Goal: Task Accomplishment & Management: Use online tool/utility

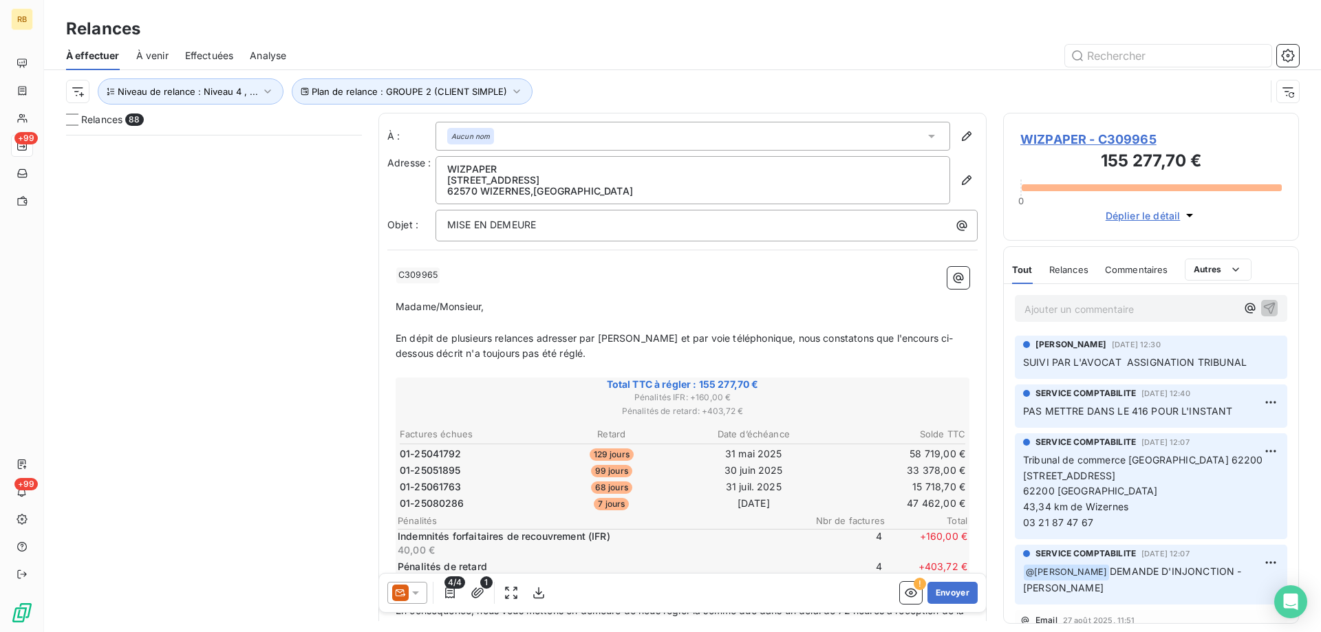
scroll to position [487, 286]
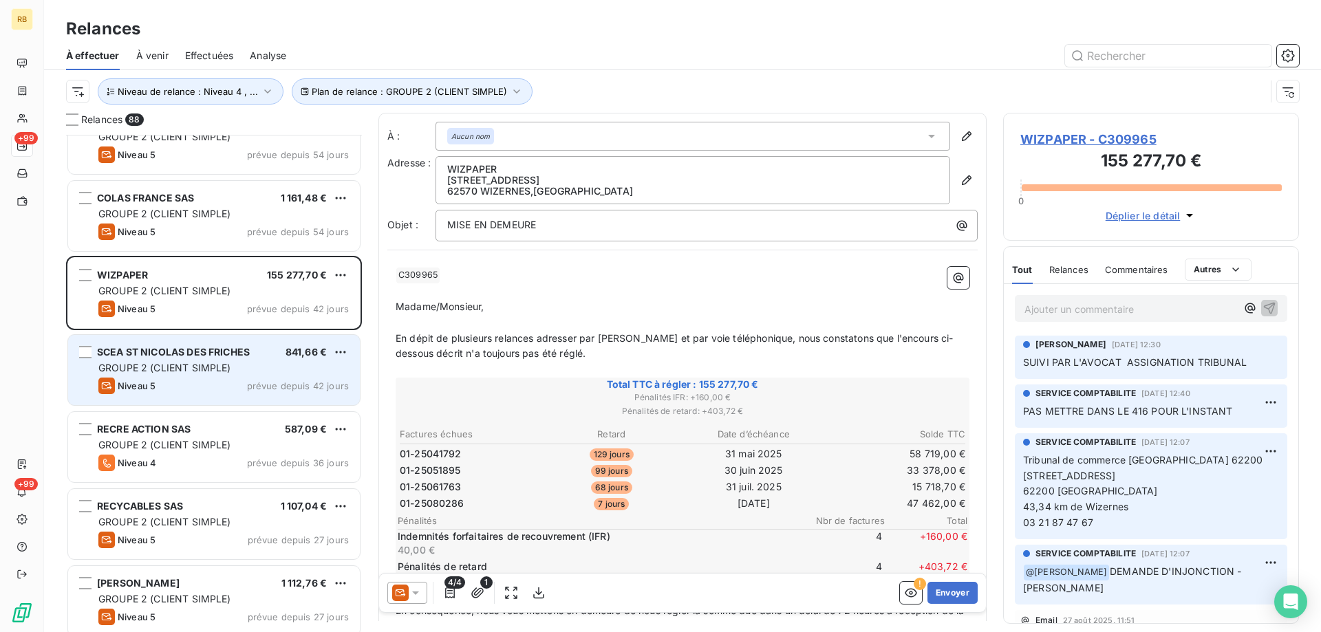
click at [134, 376] on div "SCEA ST NICOLAS DES FRICHES 841,66 € GROUPE 2 (CLIENT SIMPLE) Niveau 5 prévue d…" at bounding box center [214, 370] width 292 height 70
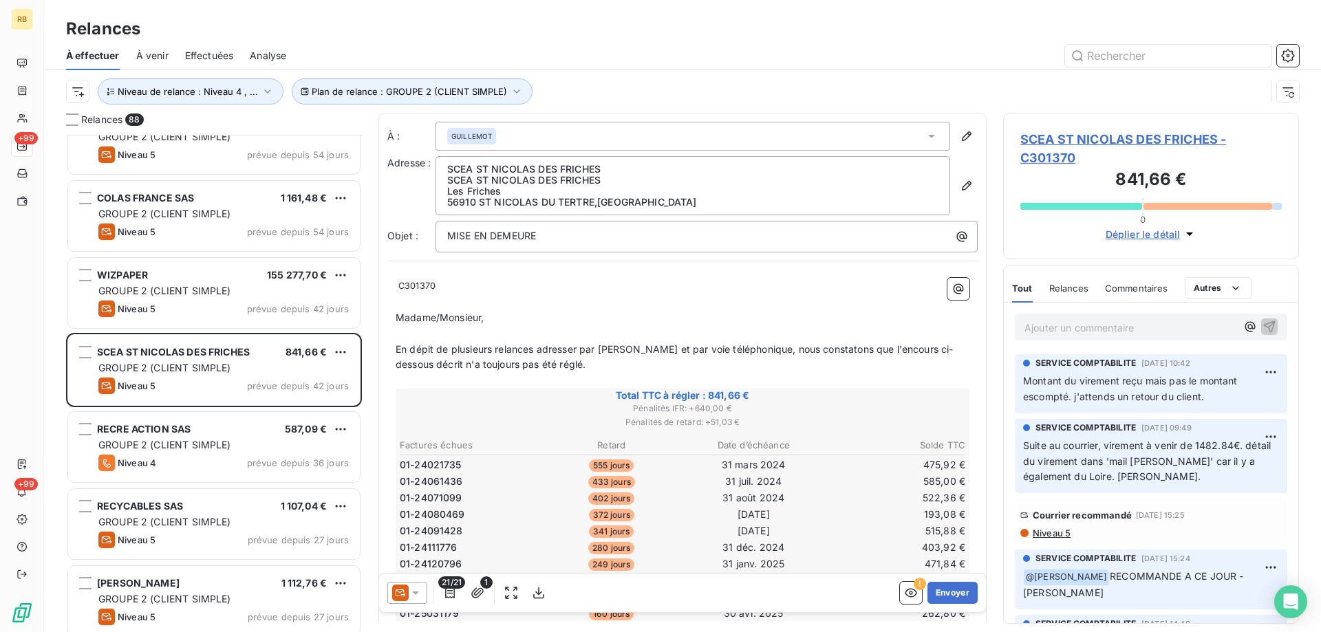
click at [1135, 240] on span "Déplier le détail" at bounding box center [1143, 234] width 75 height 14
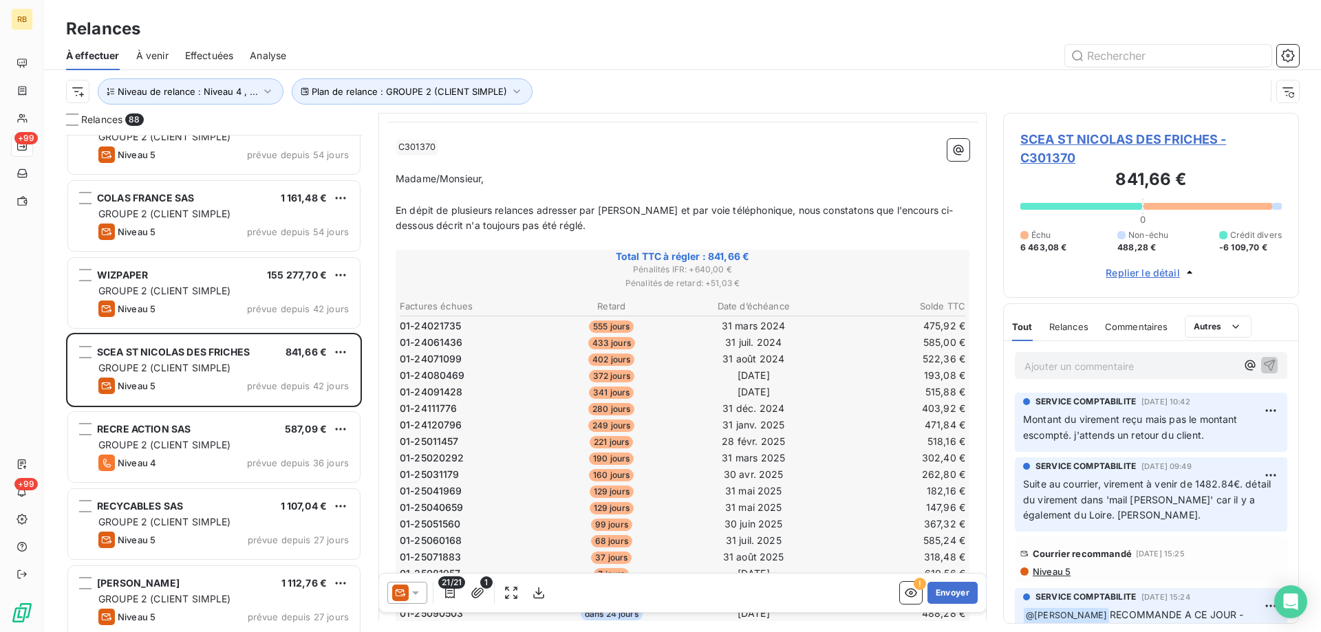
scroll to position [138, 0]
click at [1083, 145] on span "SCEA ST NICOLAS DES FRICHES - C301370" at bounding box center [1152, 148] width 262 height 37
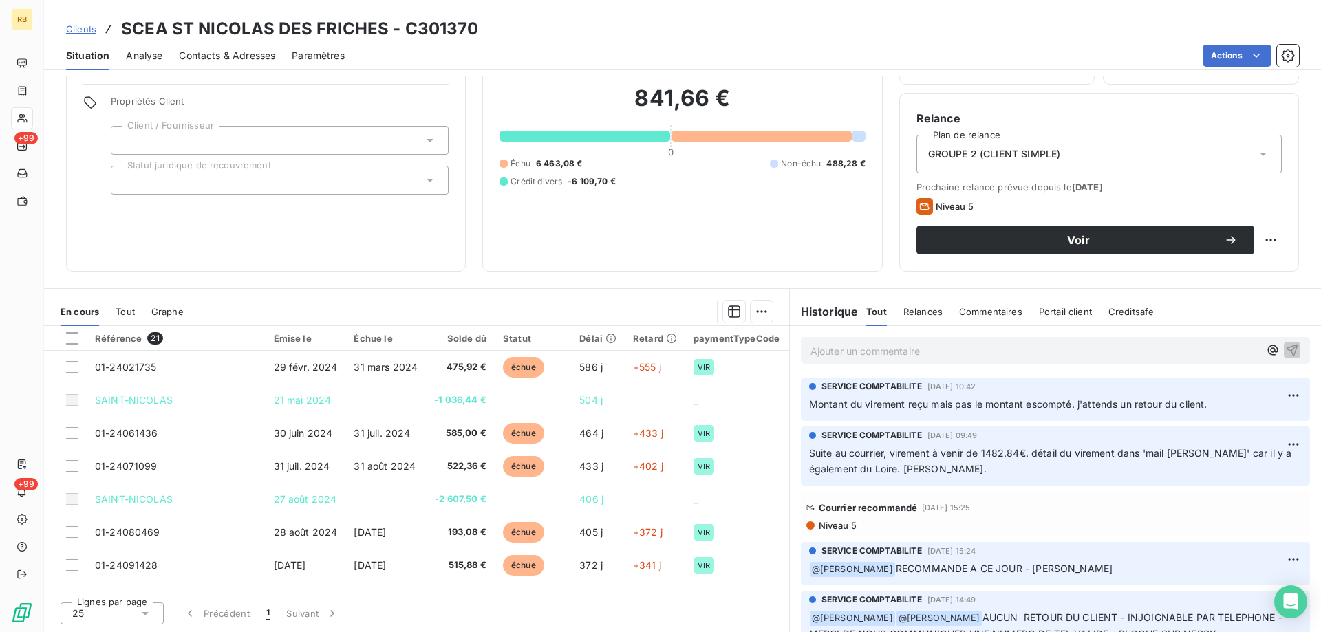
click at [217, 56] on span "Contacts & Adresses" at bounding box center [227, 56] width 96 height 14
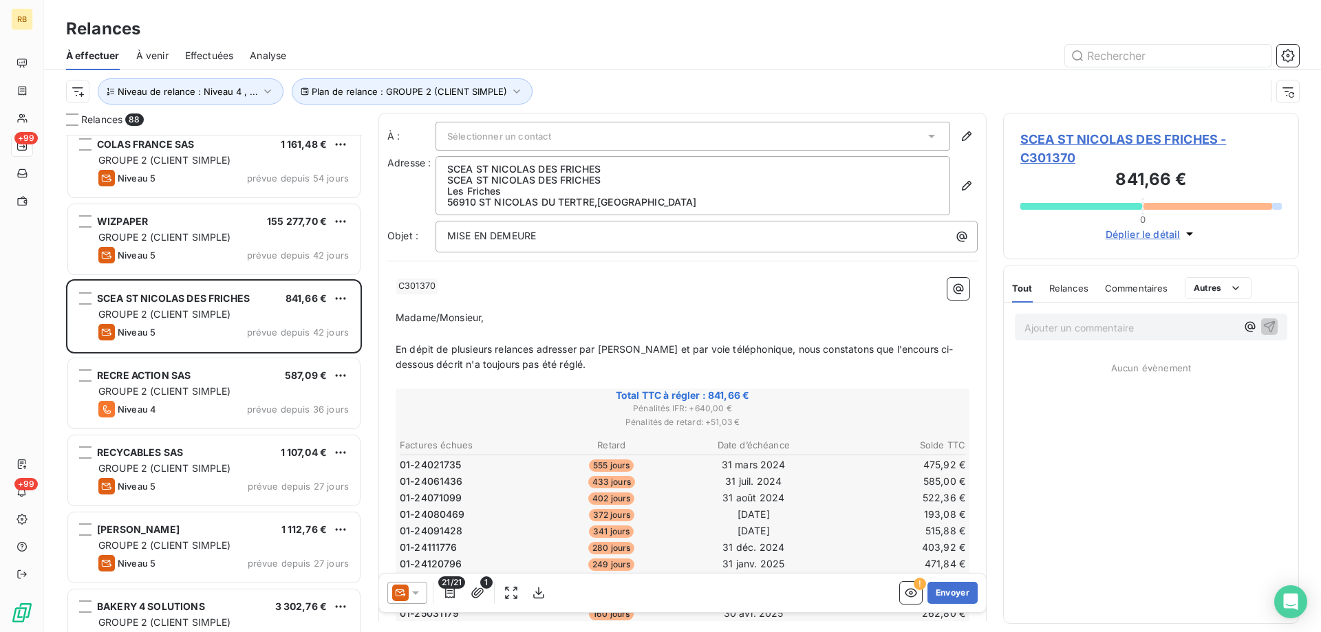
scroll to position [1721, 0]
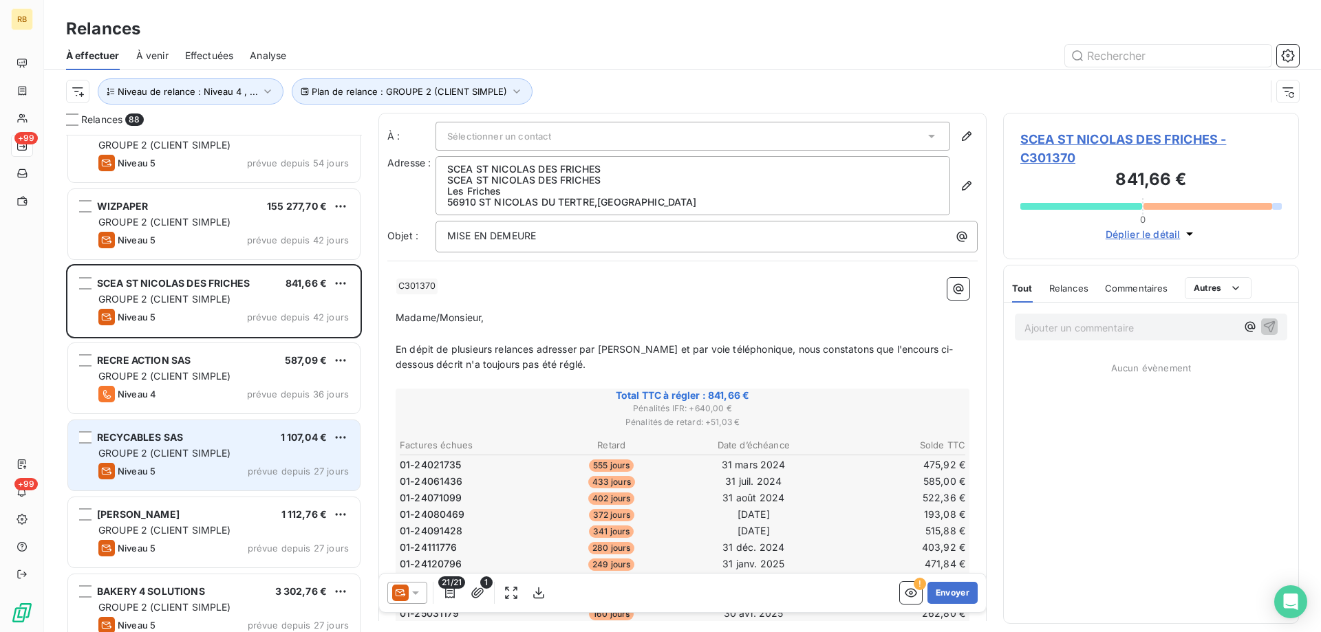
click at [202, 451] on span "GROUPE 2 (CLIENT SIMPLE)" at bounding box center [164, 453] width 133 height 12
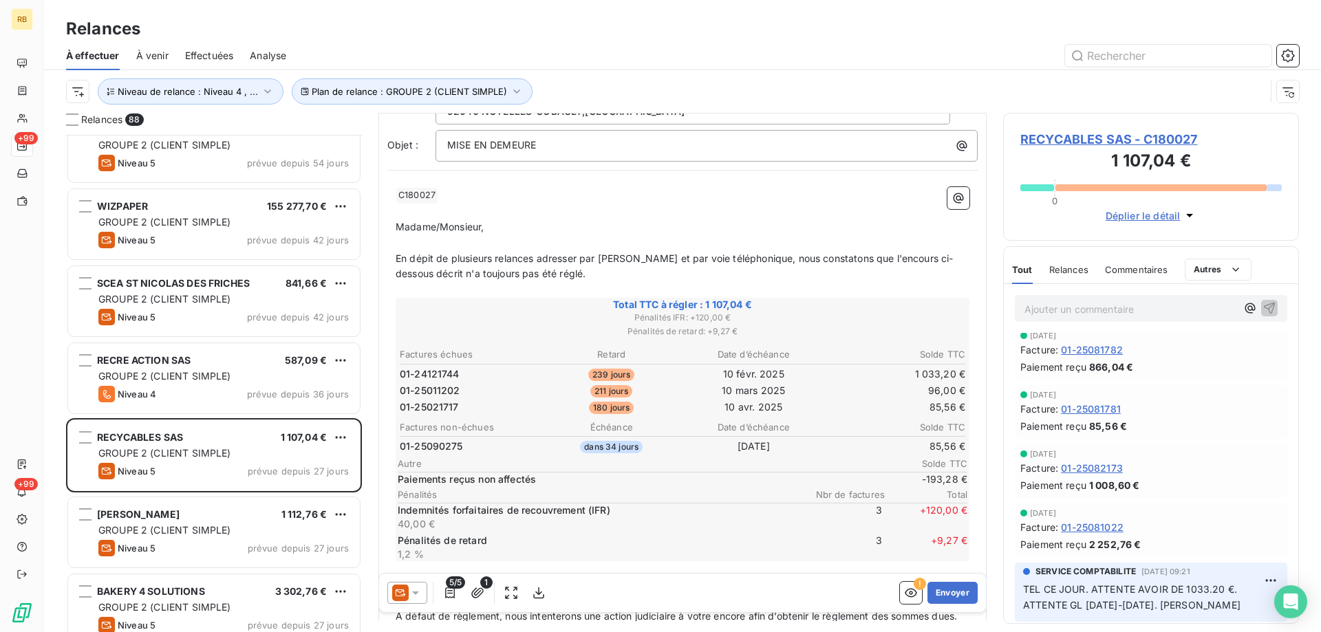
scroll to position [244, 0]
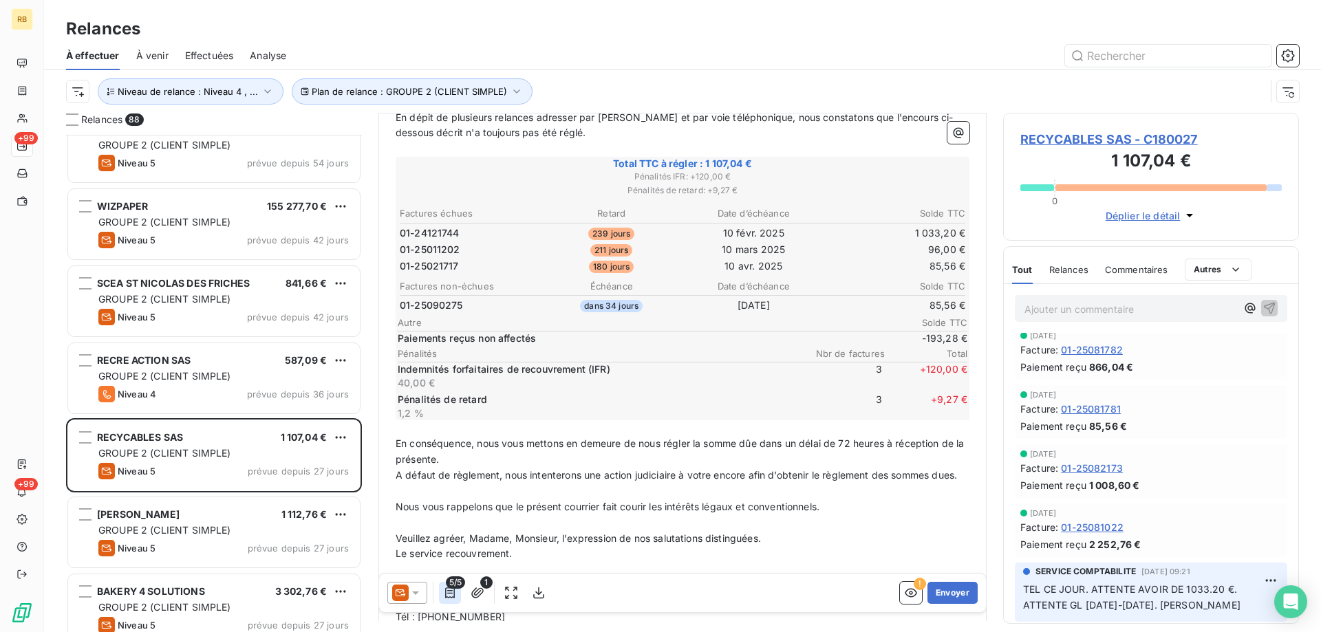
click at [454, 597] on icon "button" at bounding box center [450, 593] width 10 height 11
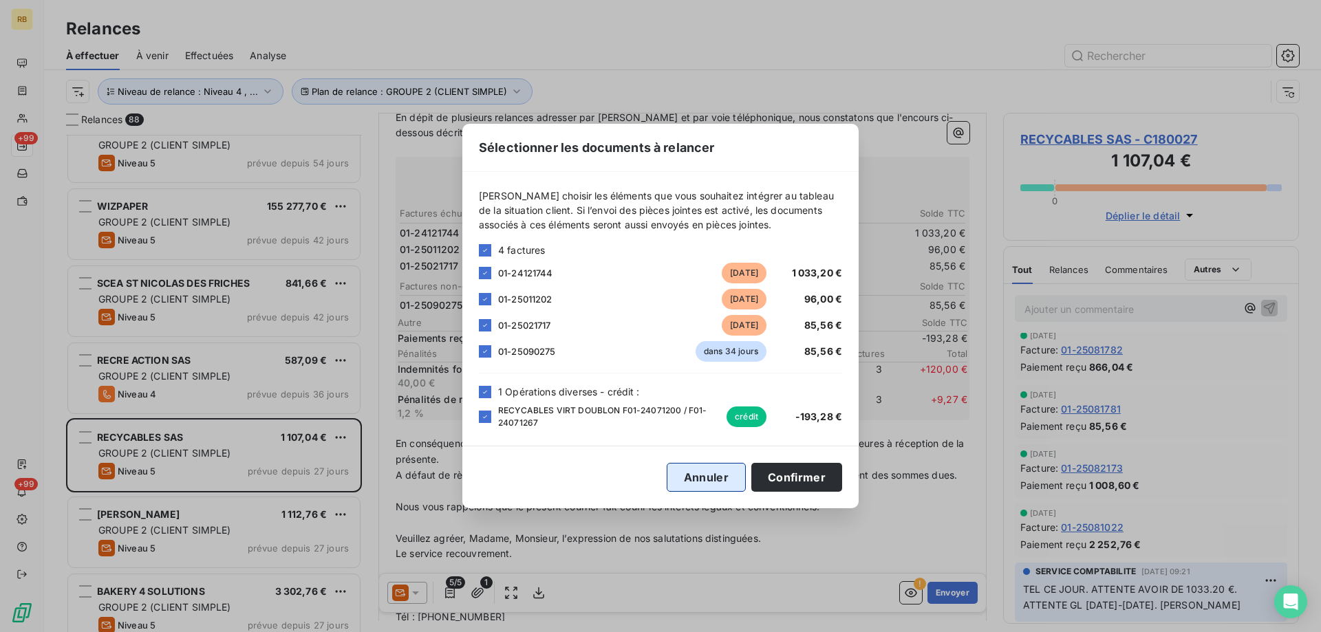
drag, startPoint x: 696, startPoint y: 480, endPoint x: 790, endPoint y: 405, distance: 120.5
click at [697, 478] on button "Annuler" at bounding box center [706, 477] width 79 height 29
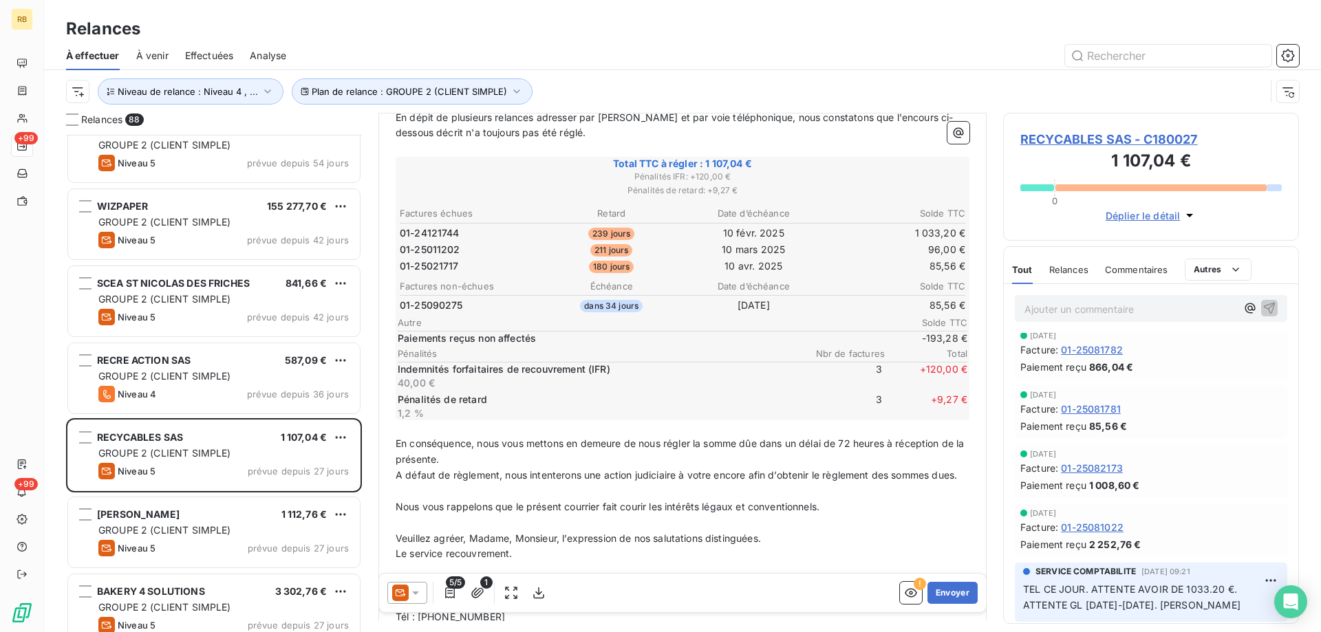
click at [1043, 136] on span "RECYCABLES SAS - C180027" at bounding box center [1152, 139] width 262 height 19
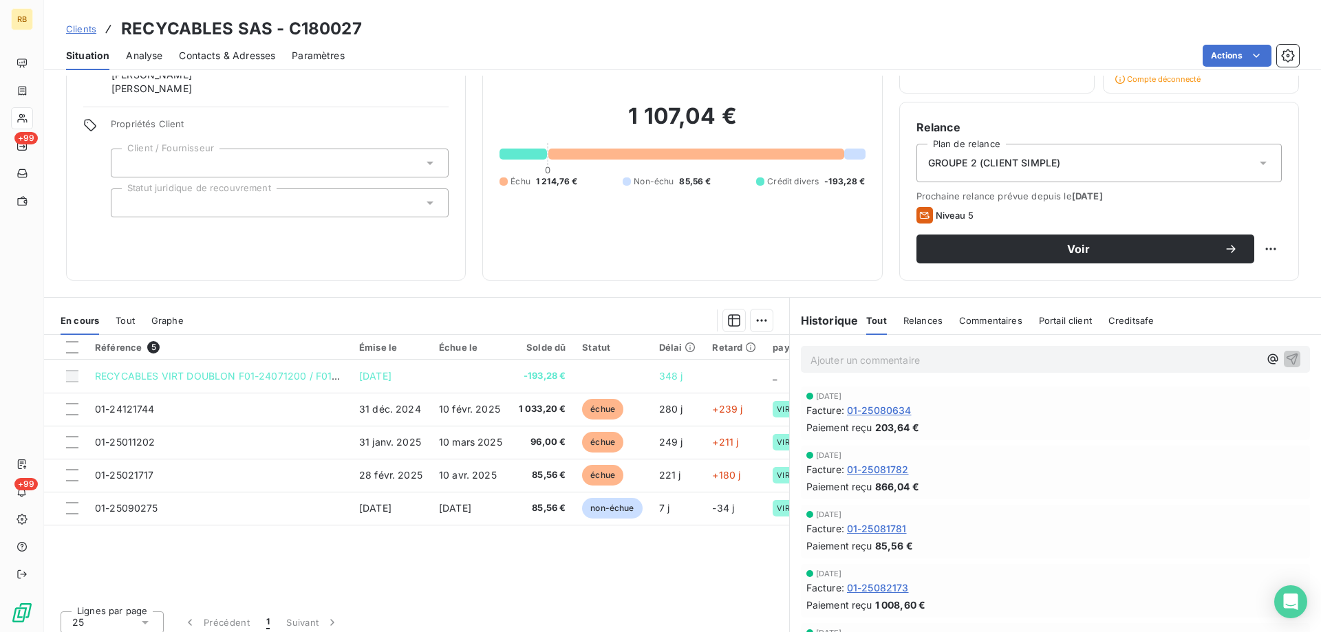
scroll to position [100, 0]
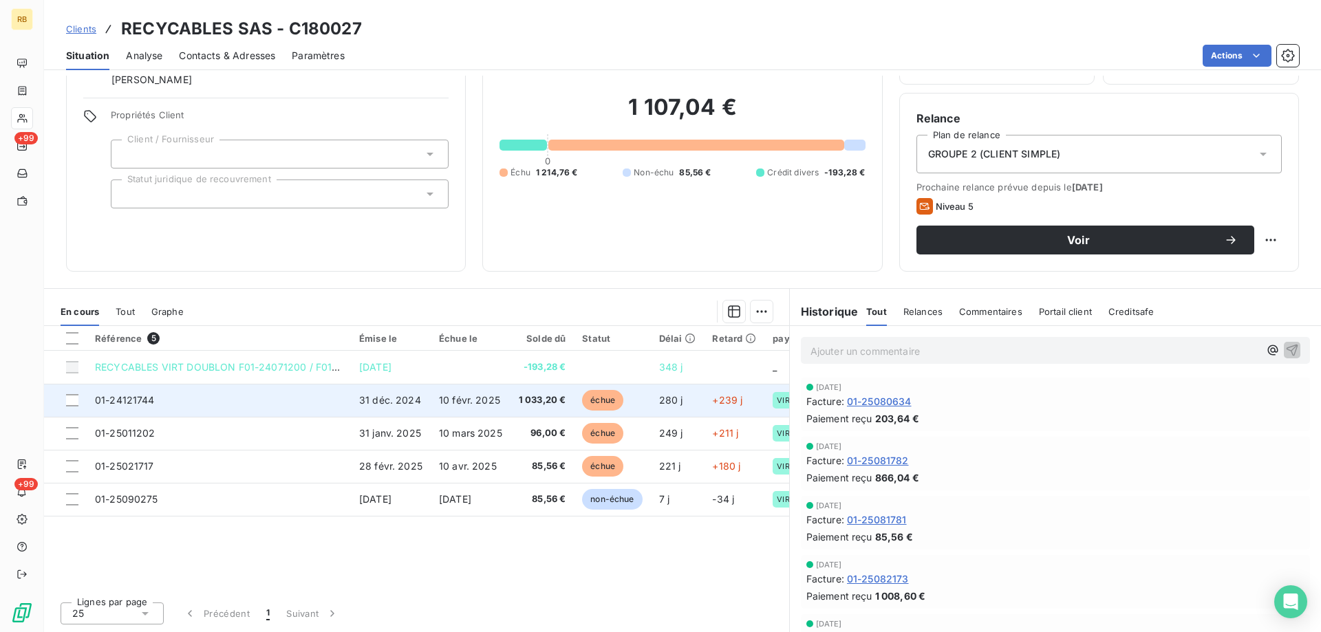
click at [555, 396] on span "1 033,20 €" at bounding box center [542, 401] width 47 height 14
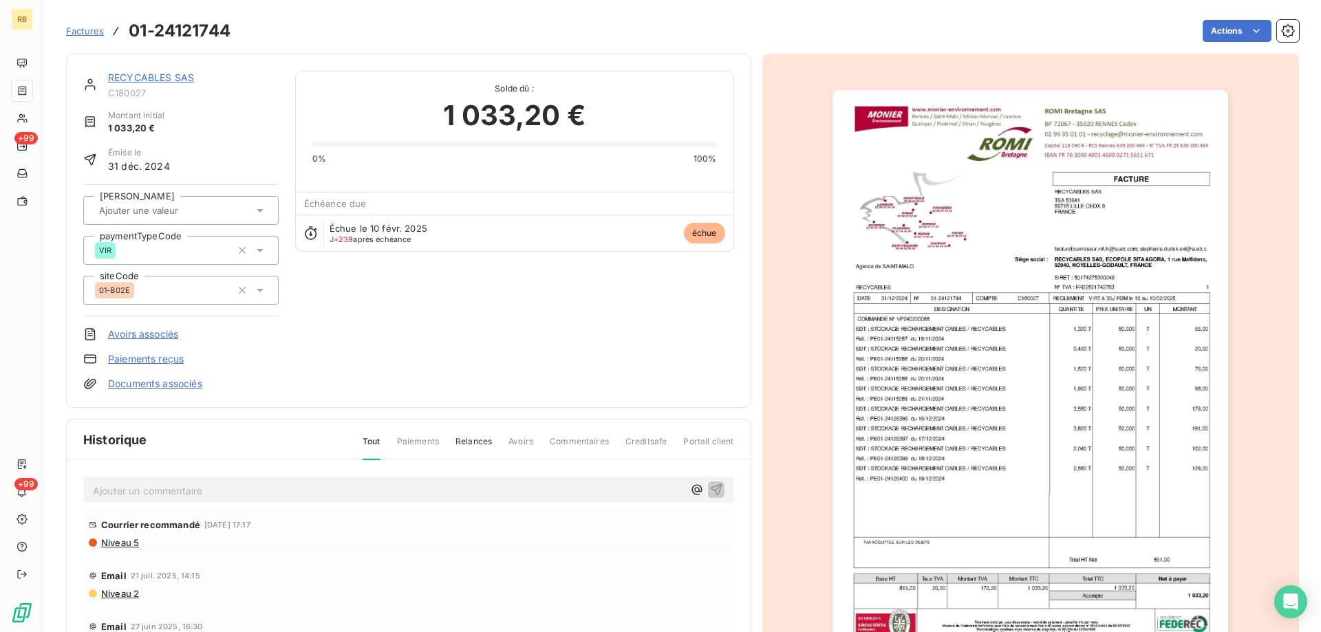
click at [983, 236] on img "button" at bounding box center [1031, 370] width 396 height 560
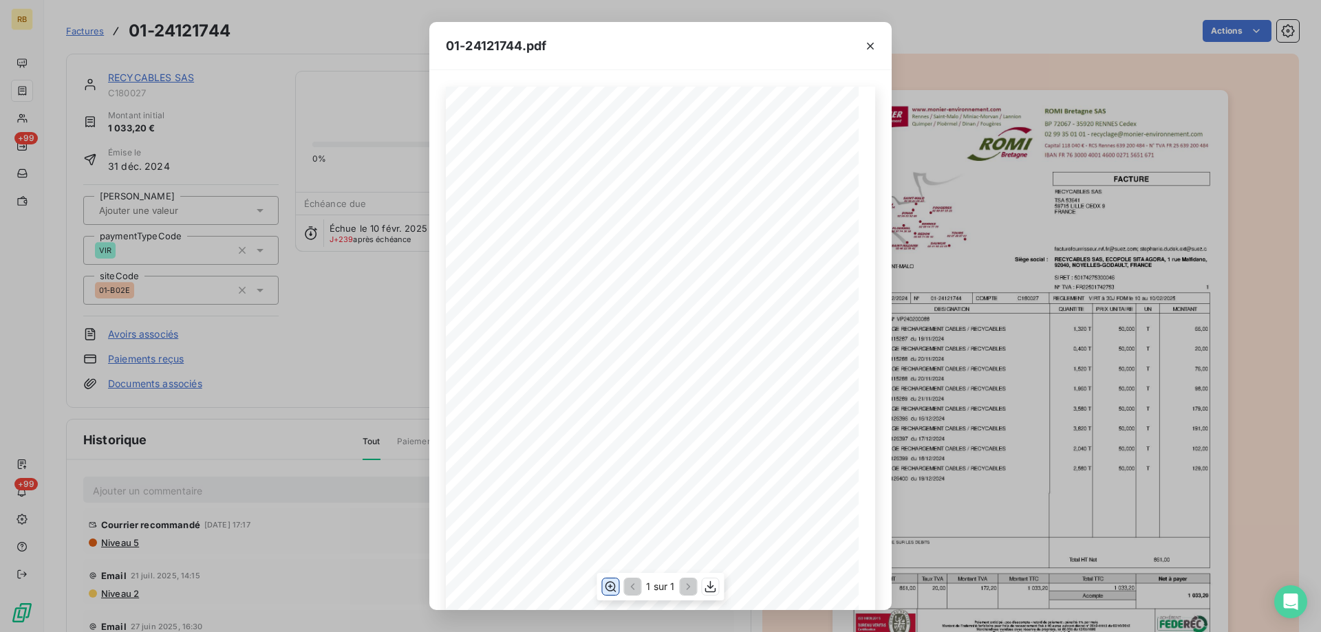
click at [610, 588] on icon "button" at bounding box center [611, 587] width 11 height 10
click at [875, 43] on icon "button" at bounding box center [871, 46] width 14 height 14
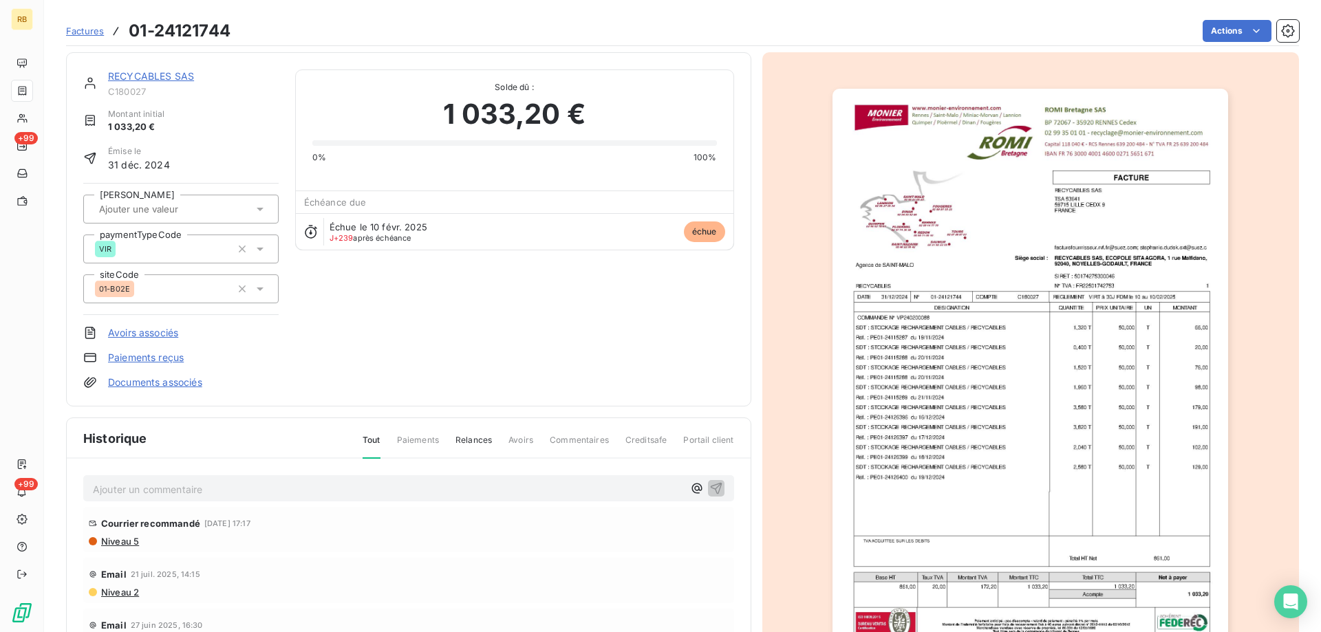
scroll to position [0, 0]
click at [368, 443] on span "Tout" at bounding box center [372, 448] width 18 height 25
click at [464, 441] on span "Relances" at bounding box center [474, 447] width 36 height 23
click at [372, 449] on span "Tout" at bounding box center [372, 447] width 18 height 23
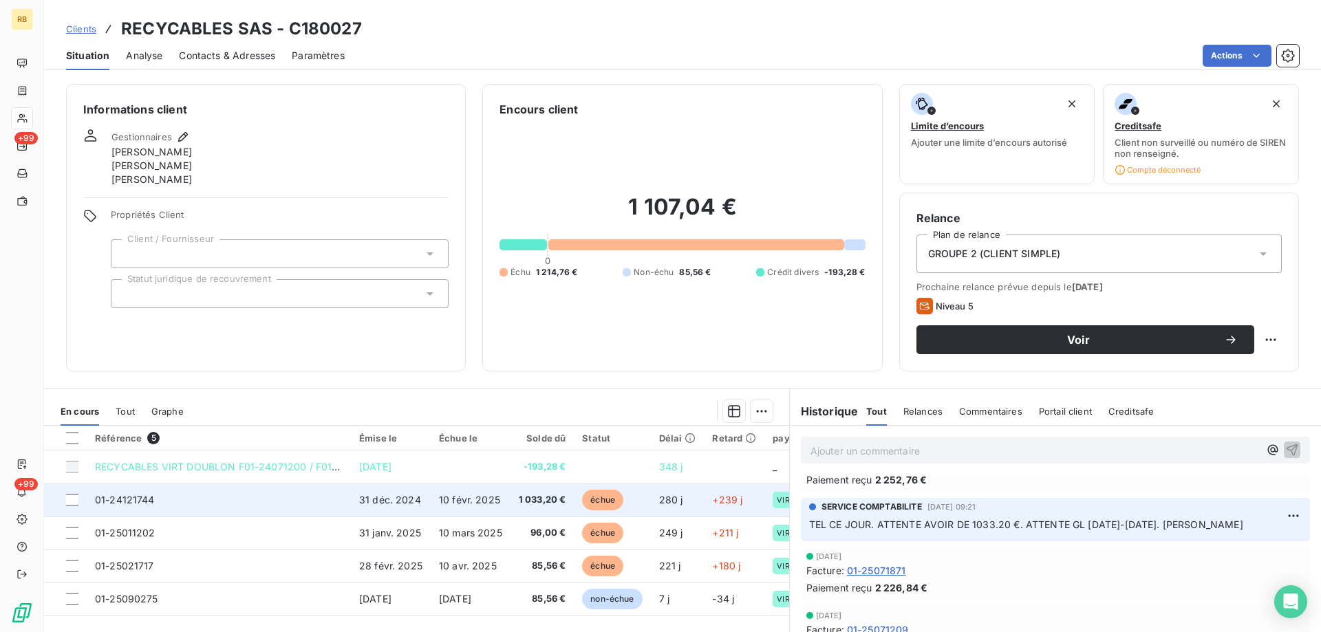
click at [175, 498] on td "01-24121744" at bounding box center [219, 500] width 264 height 33
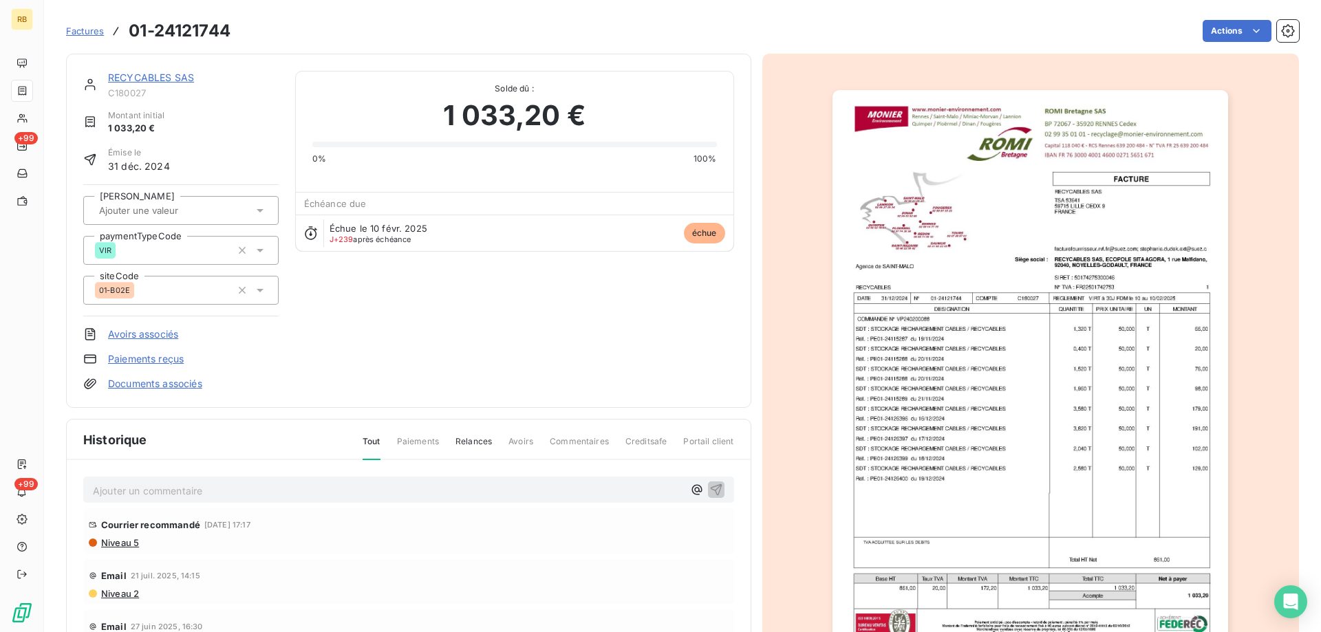
click at [1036, 182] on img "button" at bounding box center [1031, 370] width 396 height 560
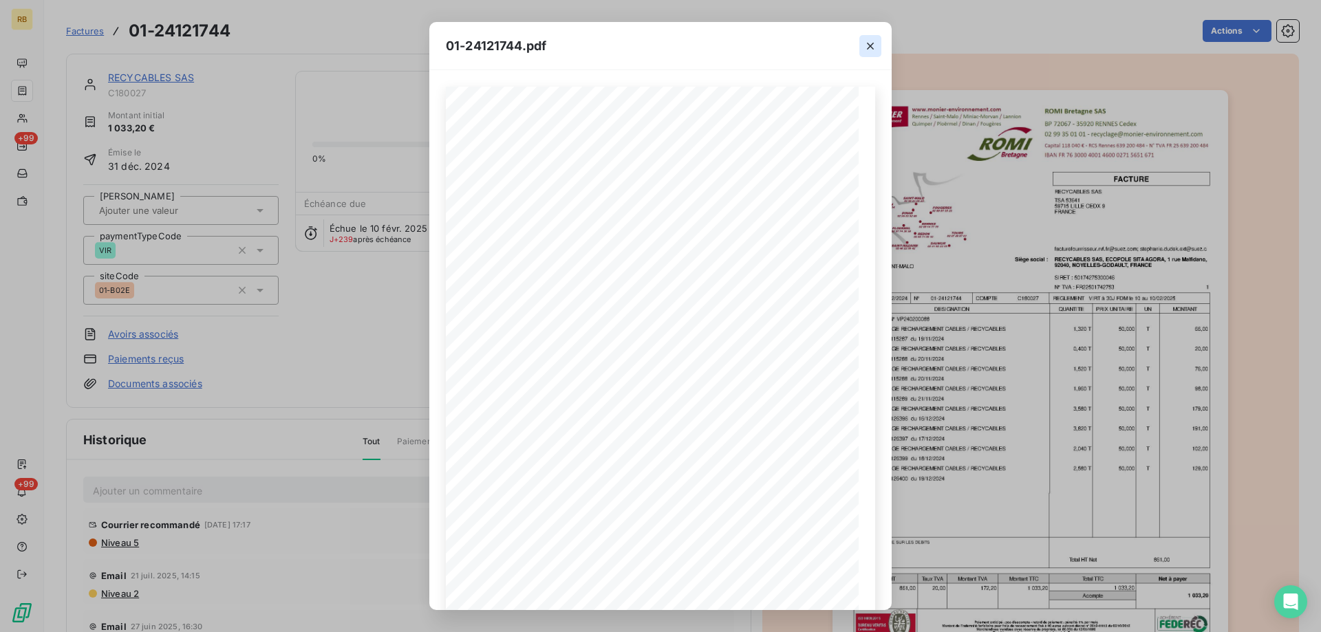
click at [867, 43] on icon "button" at bounding box center [871, 46] width 14 height 14
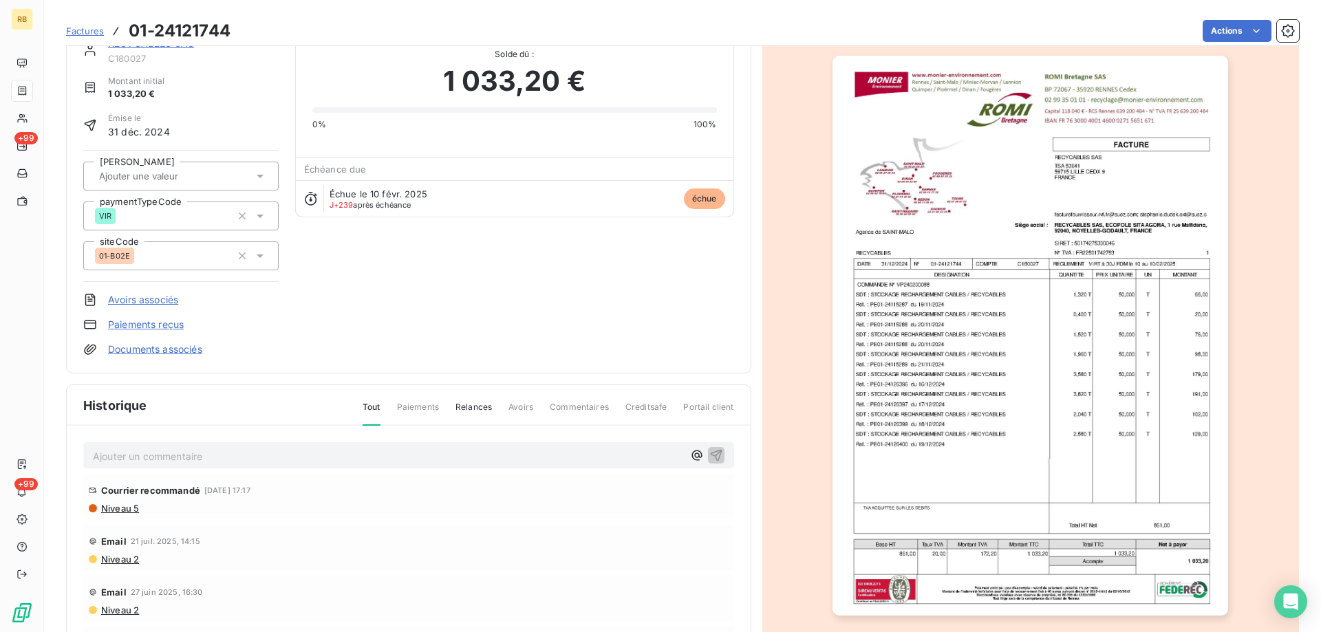
scroll to position [129, 0]
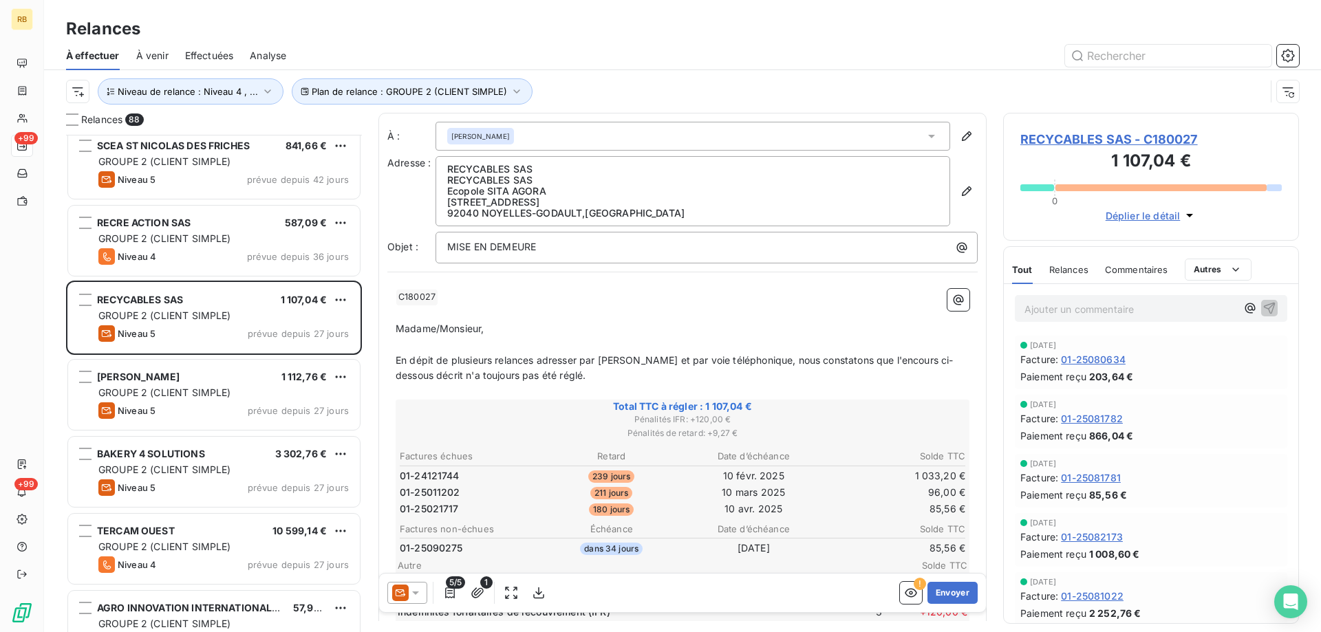
scroll to position [1997, 0]
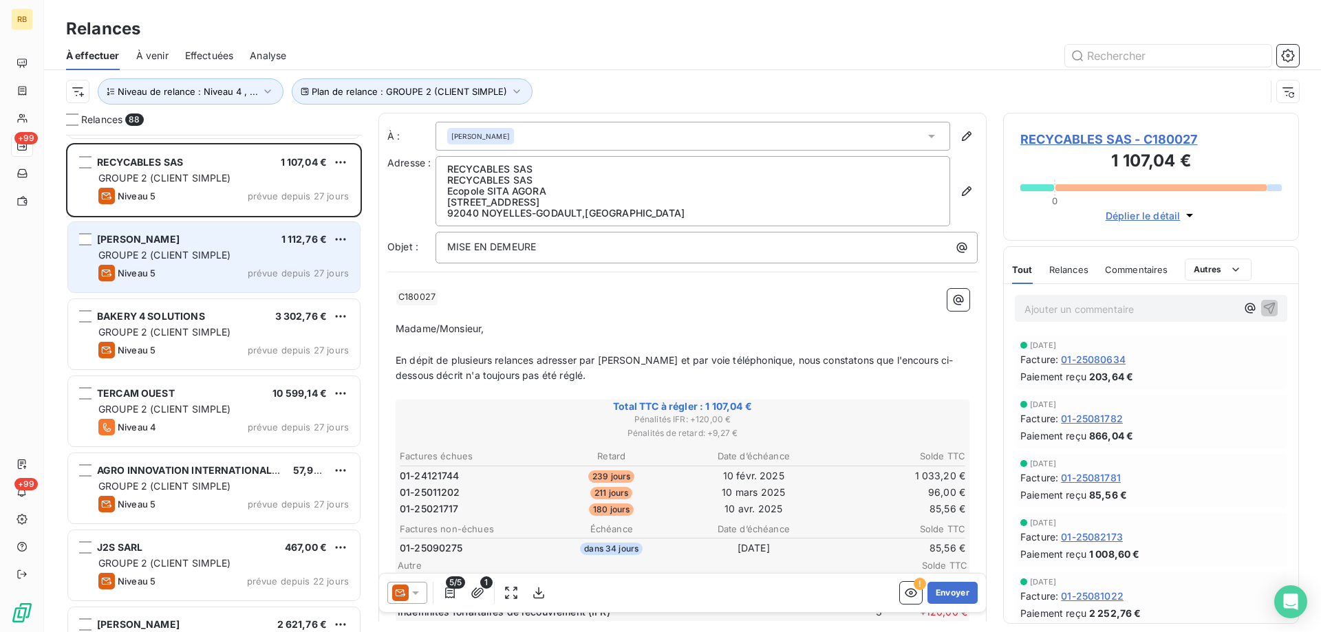
click at [196, 253] on span "GROUPE 2 (CLIENT SIMPLE)" at bounding box center [164, 255] width 133 height 12
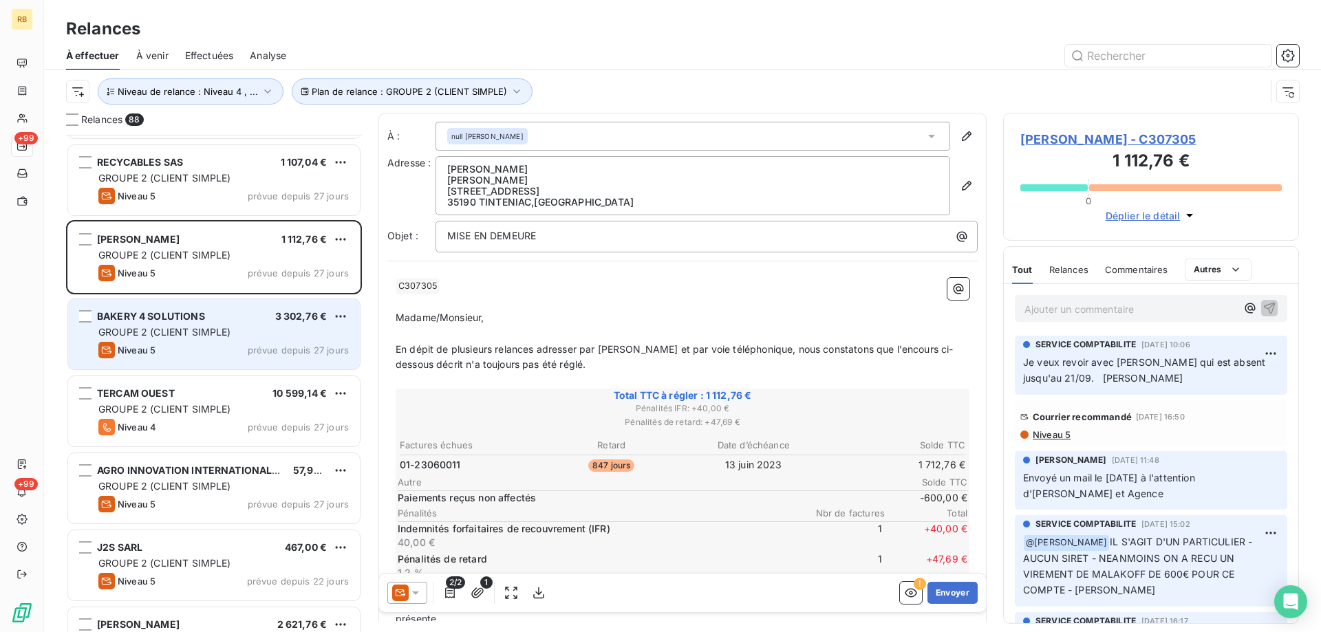
click at [146, 308] on div "BAKERY 4 SOLUTIONS 3 302,76 € GROUPE 2 (CLIENT SIMPLE) Niveau 5 prévue depuis 2…" at bounding box center [214, 334] width 292 height 70
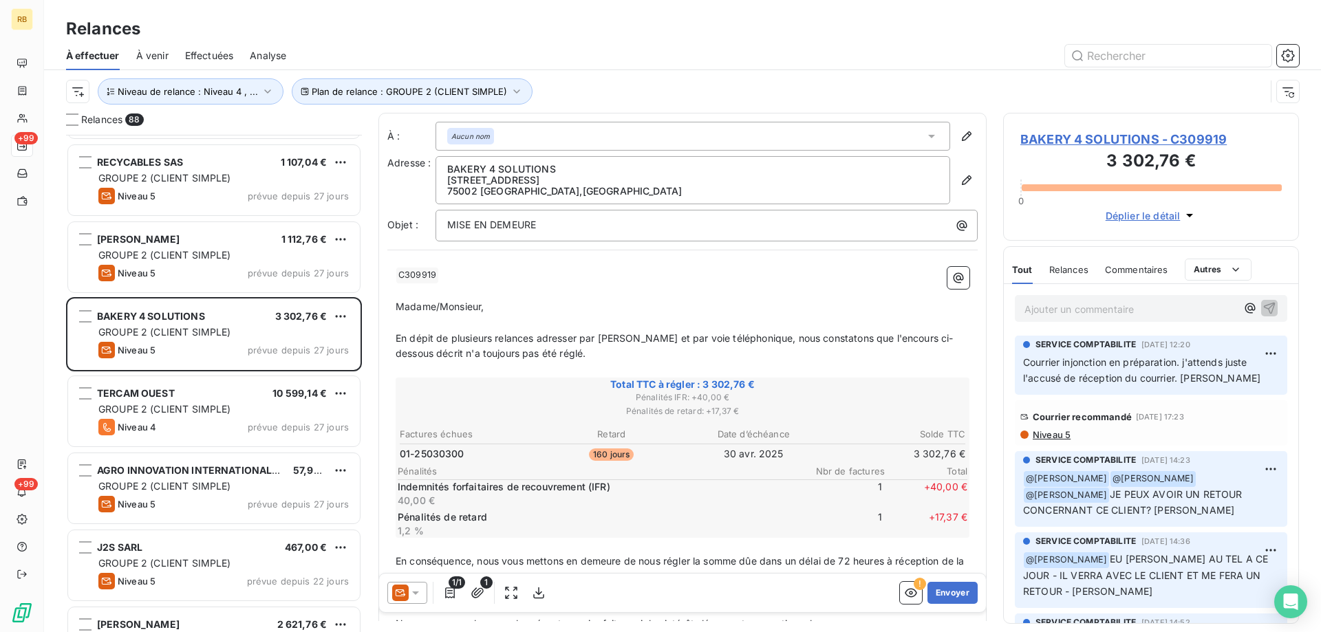
click at [1049, 428] on div "Courrier recommandé [DATE] 17:23 Niveau 5" at bounding box center [1152, 423] width 262 height 34
click at [1049, 432] on span "Niveau 5" at bounding box center [1051, 434] width 39 height 11
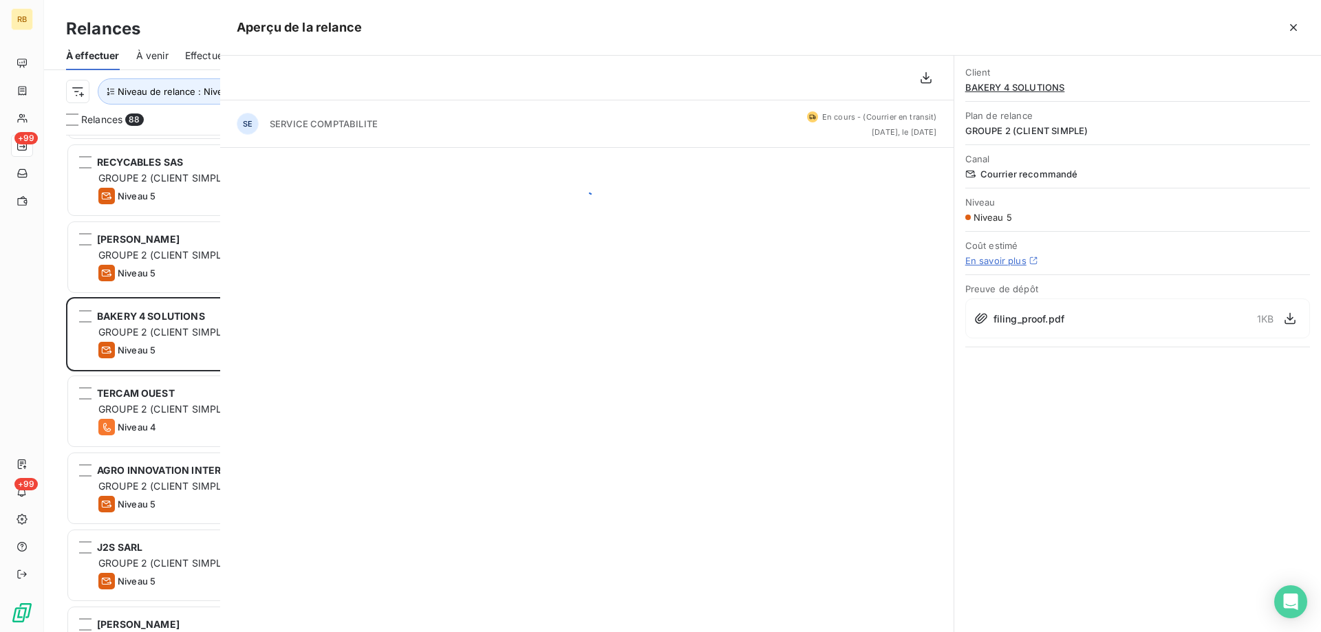
scroll to position [487, 286]
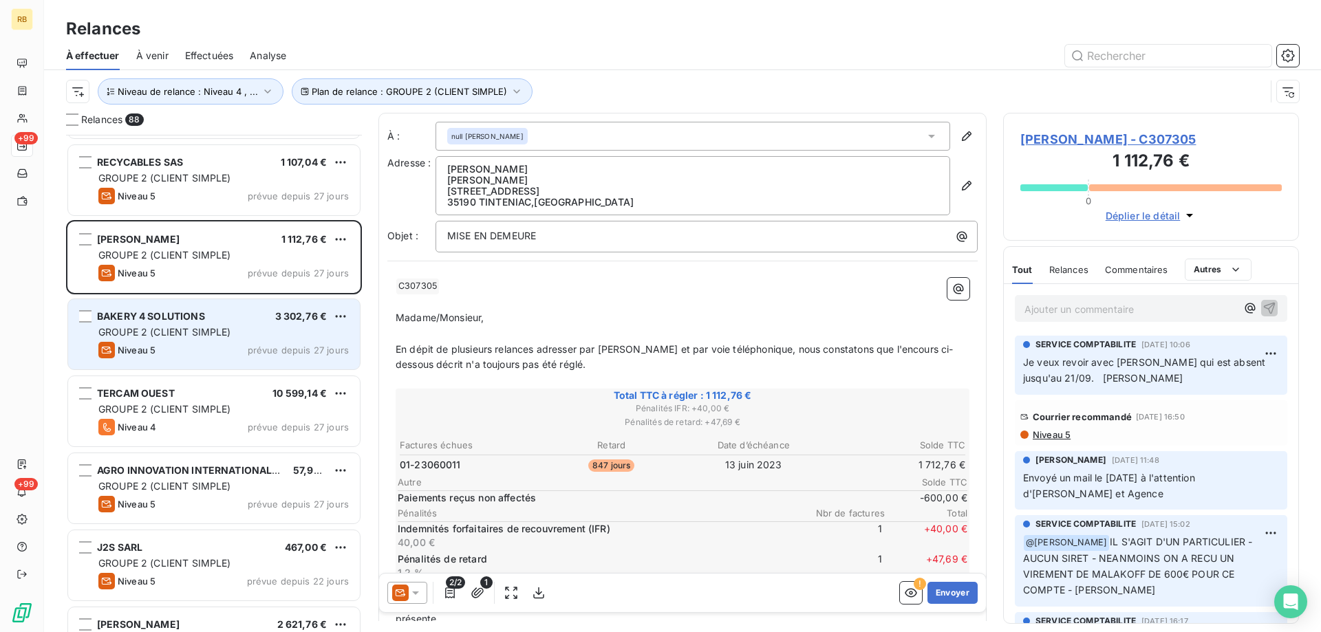
click at [203, 332] on span "GROUPE 2 (CLIENT SIMPLE)" at bounding box center [164, 332] width 133 height 12
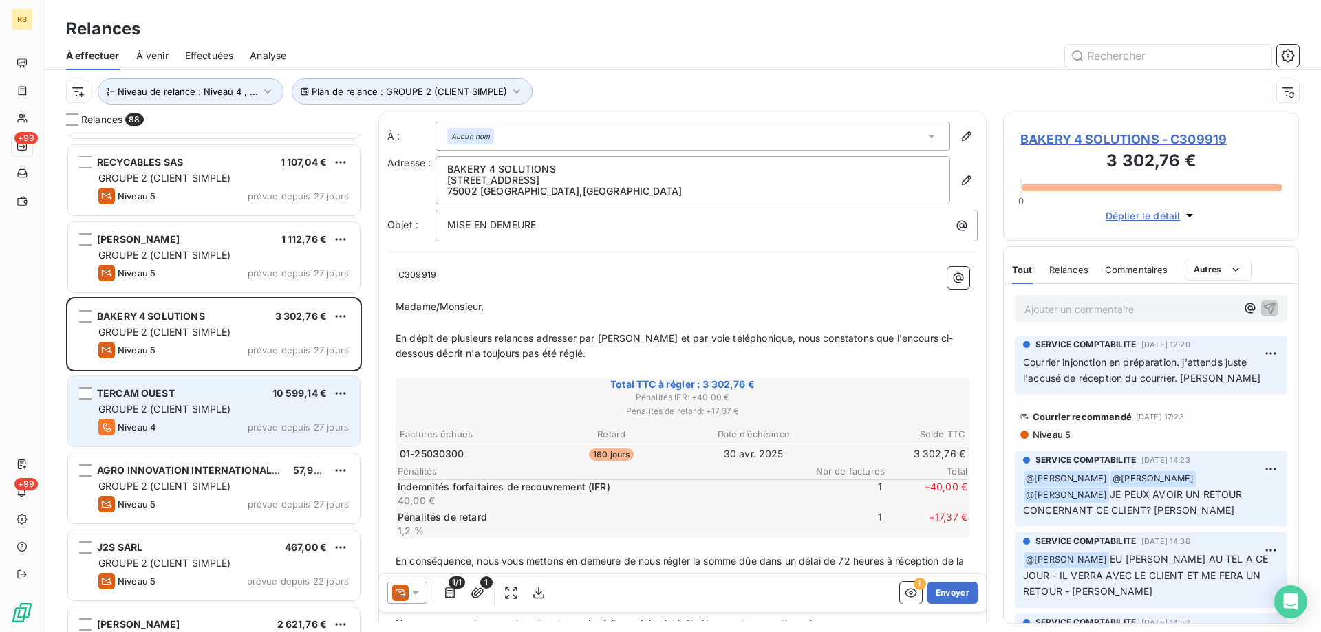
click at [208, 399] on div "TERCAM OUEST 10 599,14 €" at bounding box center [223, 393] width 251 height 12
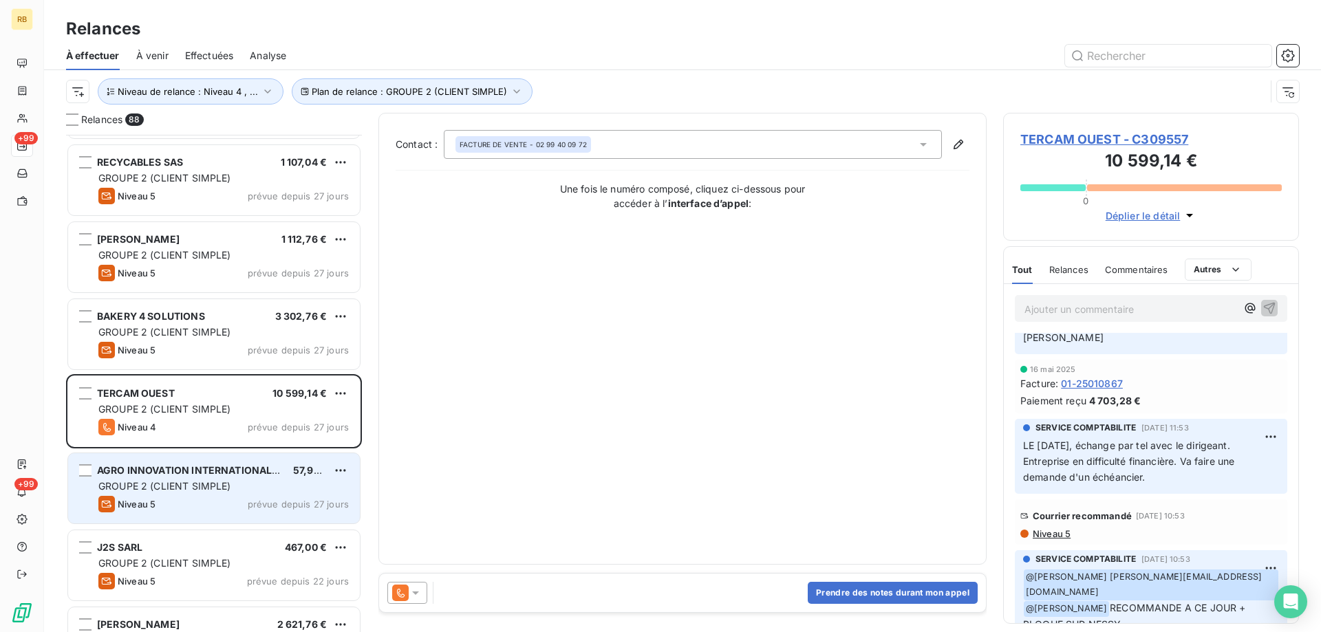
scroll to position [2065, 0]
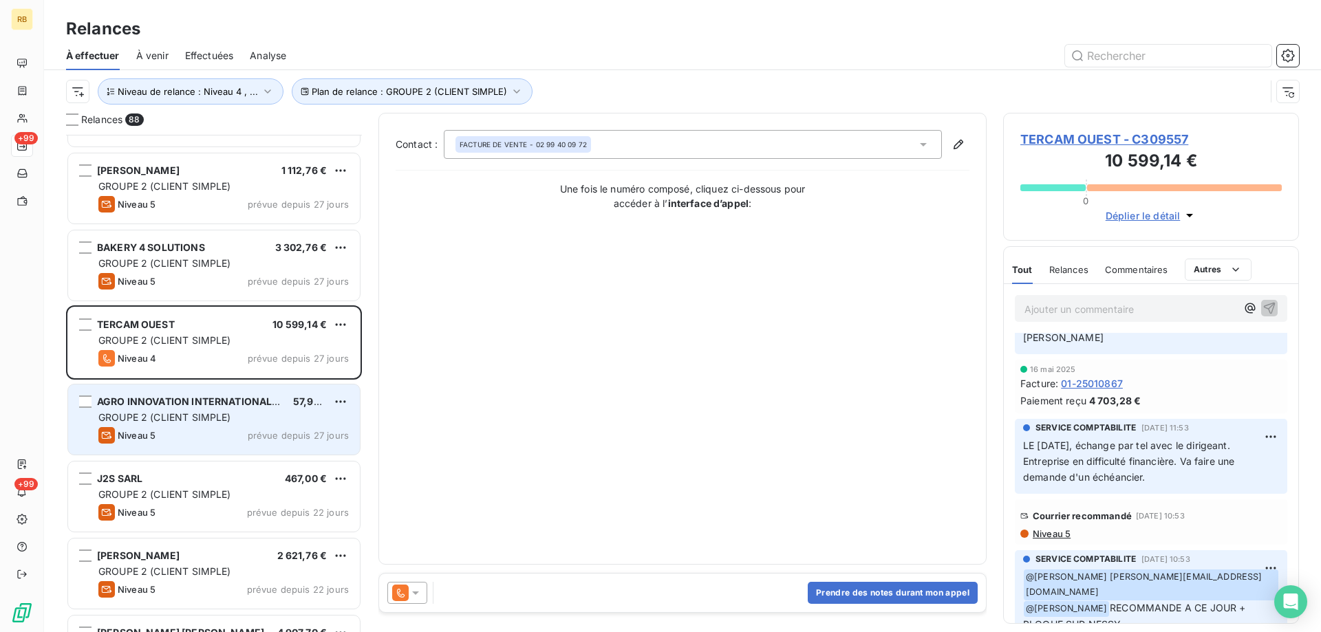
click at [198, 419] on span "GROUPE 2 (CLIENT SIMPLE)" at bounding box center [164, 418] width 133 height 12
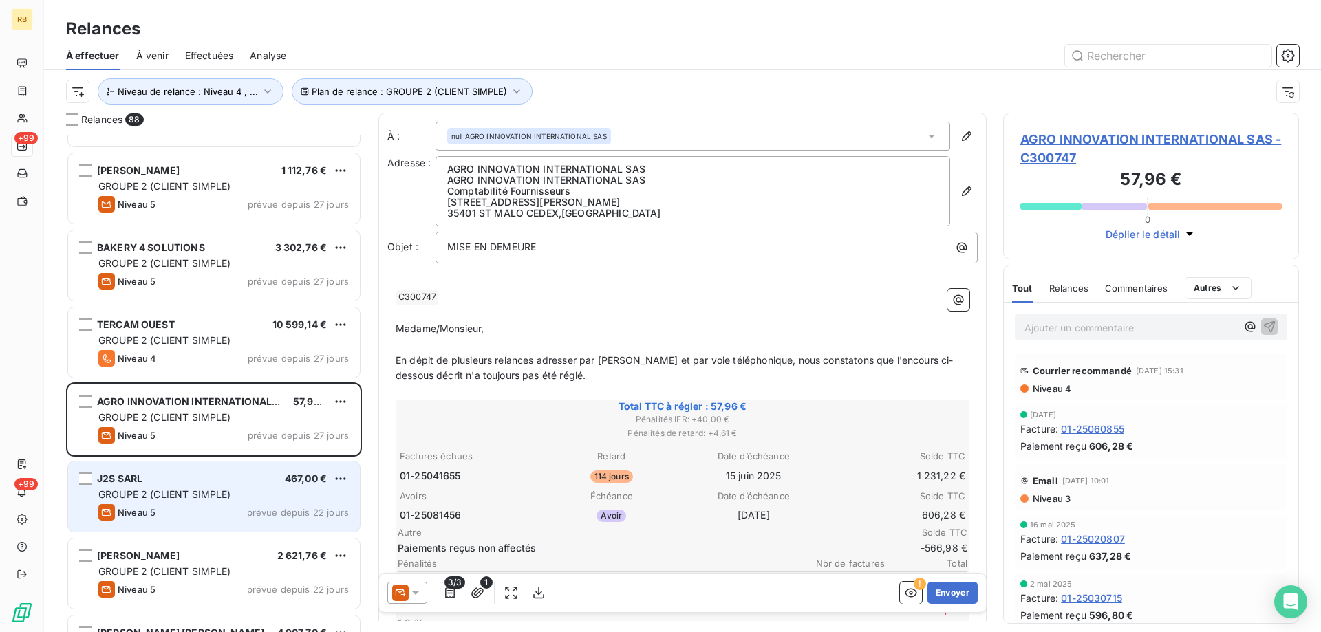
click at [226, 493] on span "GROUPE 2 (CLIENT SIMPLE)" at bounding box center [164, 495] width 133 height 12
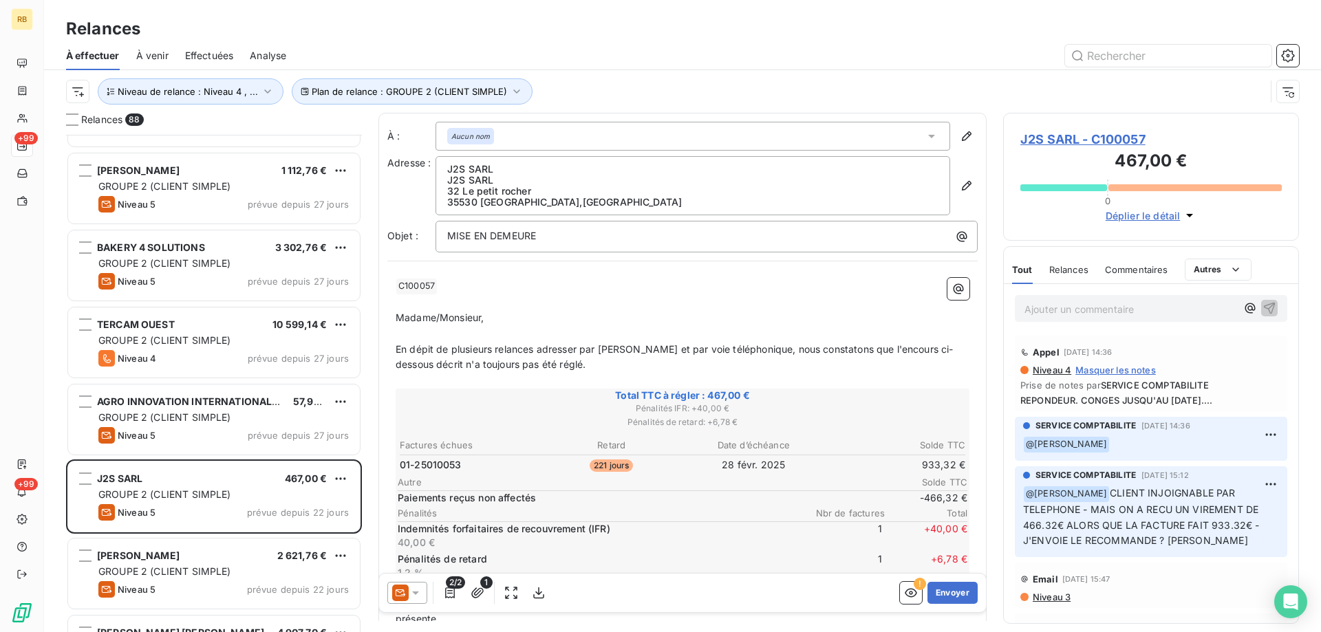
click at [1089, 140] on span "J2S SARL - C100057" at bounding box center [1152, 139] width 262 height 19
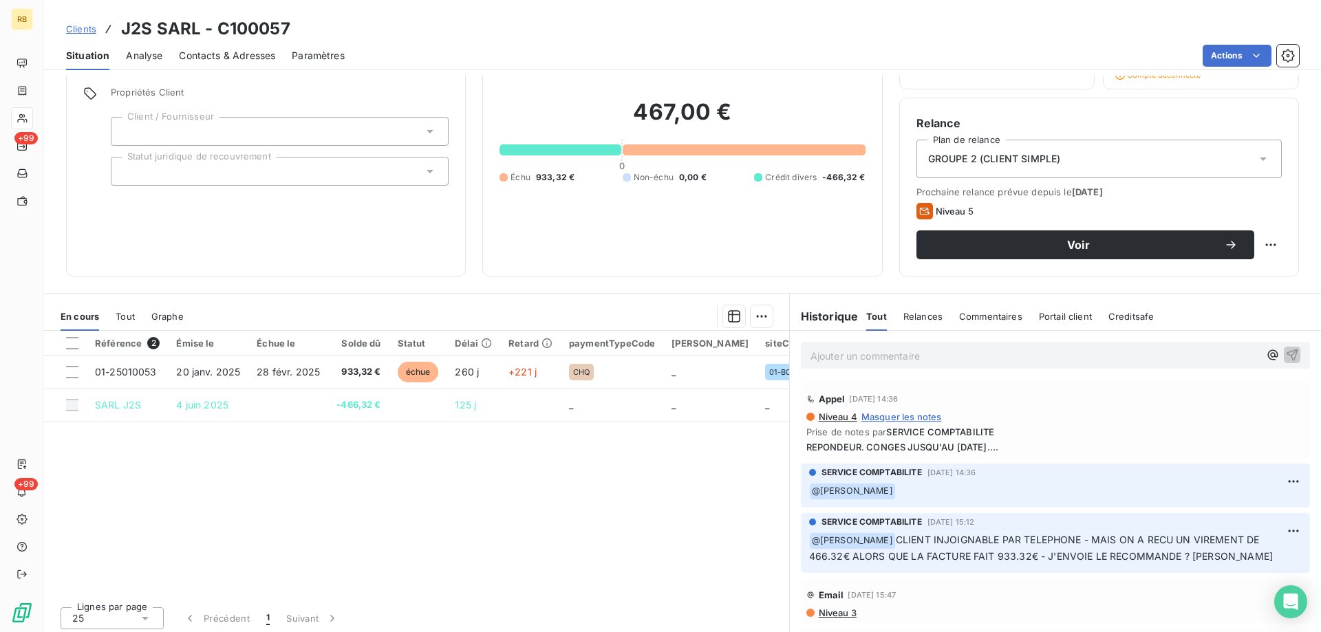
scroll to position [100, 0]
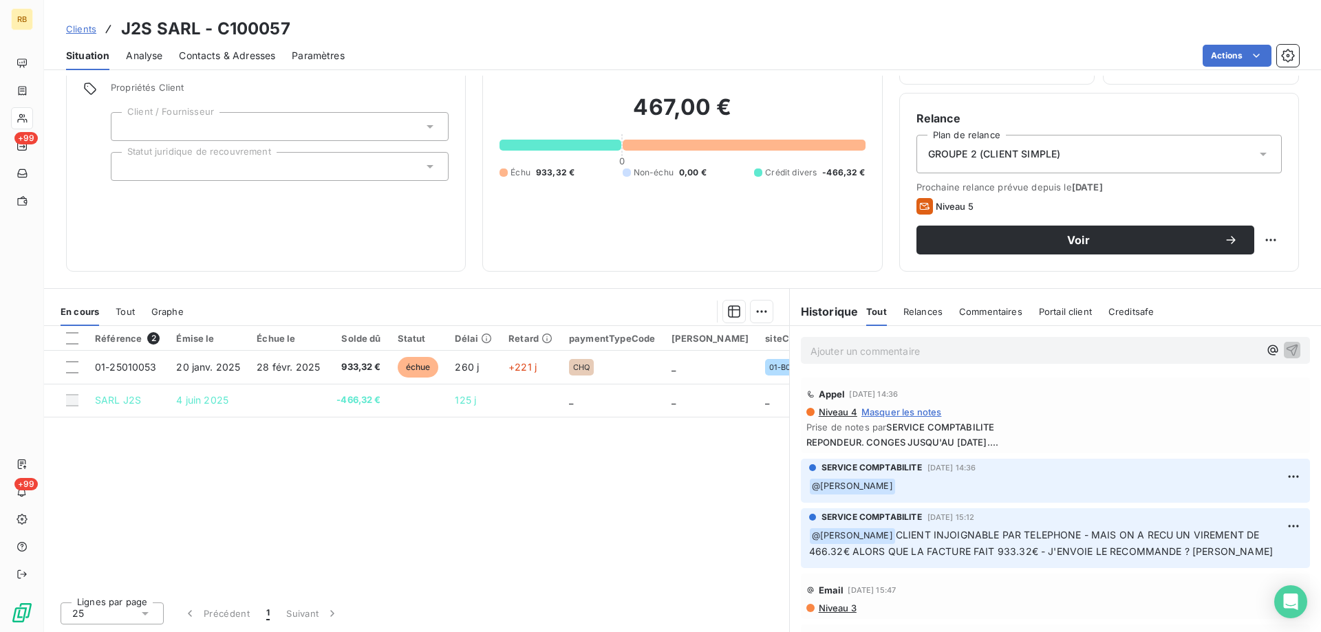
click at [661, 233] on div "467,00 € 0 Échu 933,32 € Non-échu 0,00 € Crédit divers -466,32 €" at bounding box center [682, 136] width 365 height 237
click at [600, 492] on div "Référence 2 Émise le Échue le Solde dû Statut Délai Retard paymentTypeCode Sais…" at bounding box center [416, 458] width 745 height 265
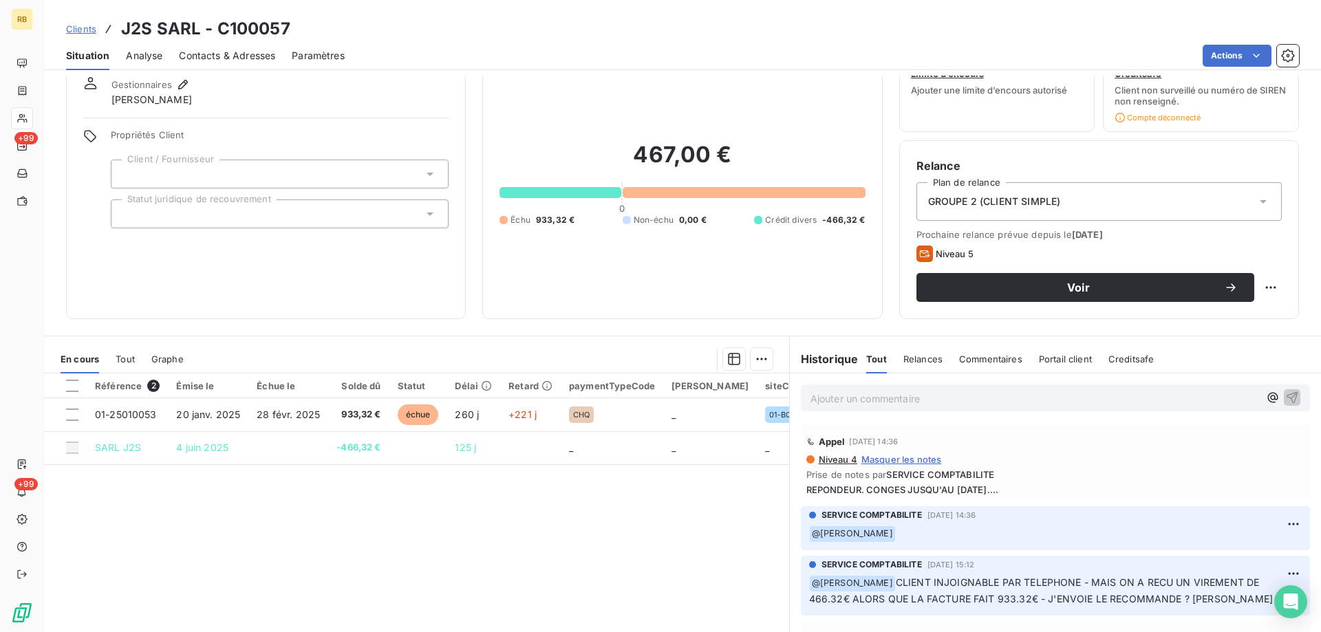
scroll to position [0, 0]
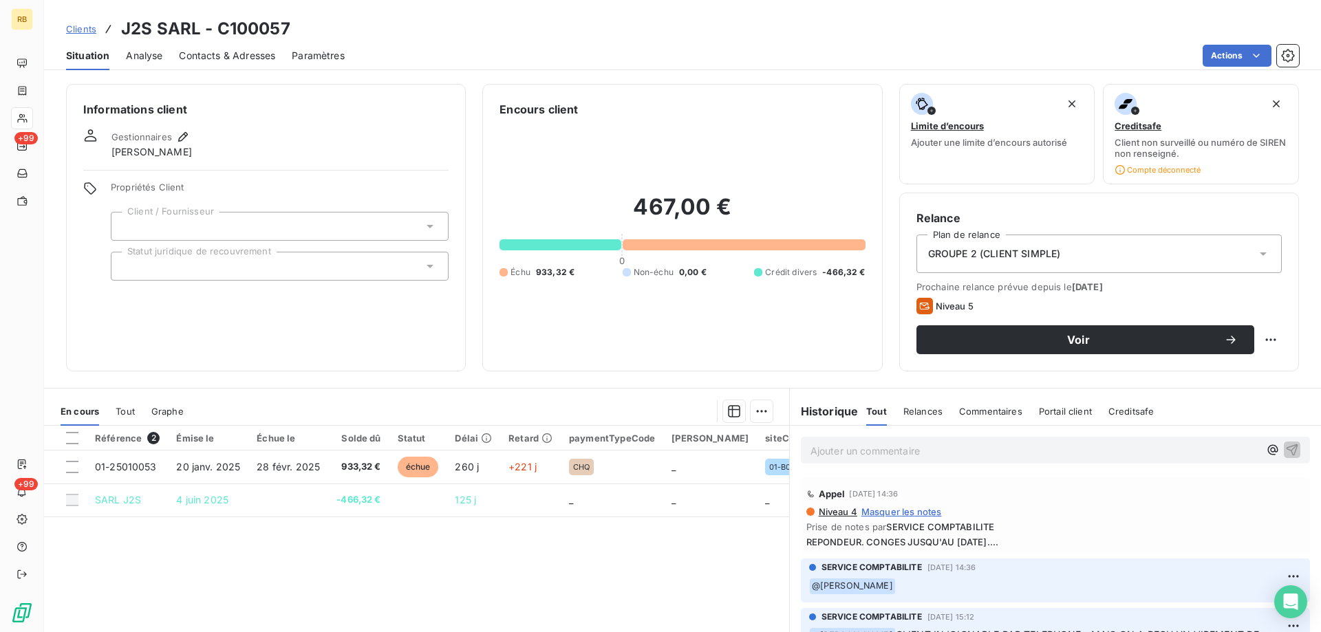
click at [215, 51] on span "Contacts & Adresses" at bounding box center [227, 56] width 96 height 14
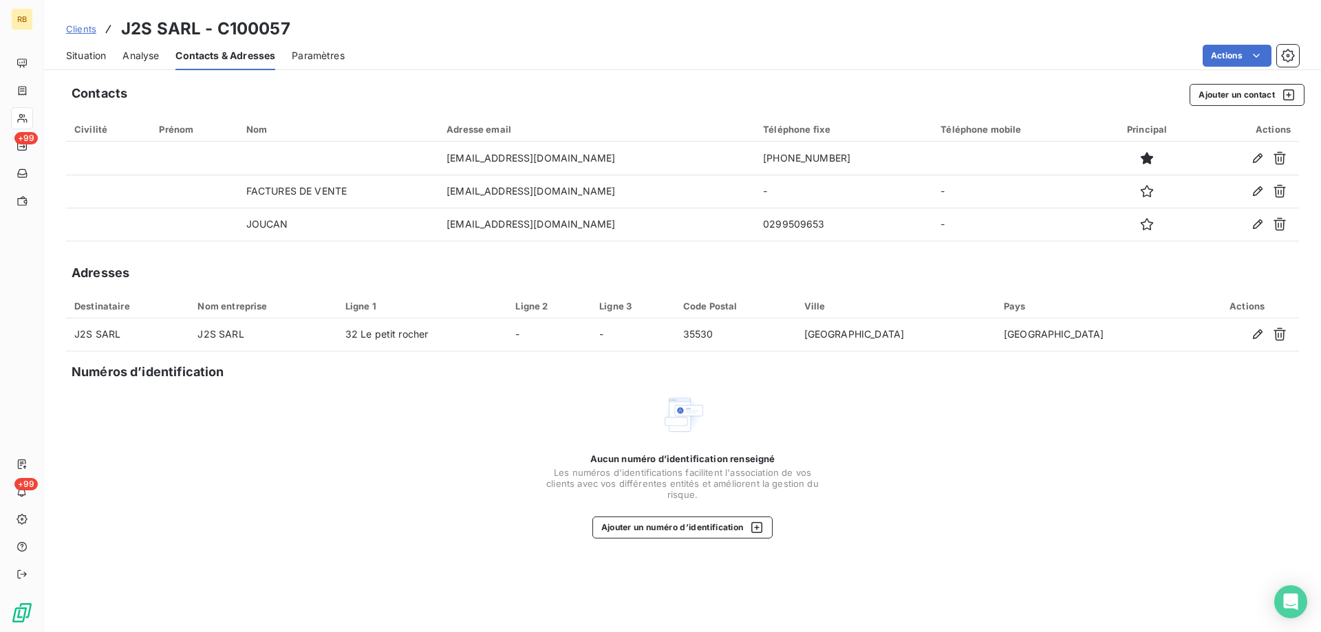
click at [85, 49] on span "Situation" at bounding box center [86, 56] width 40 height 14
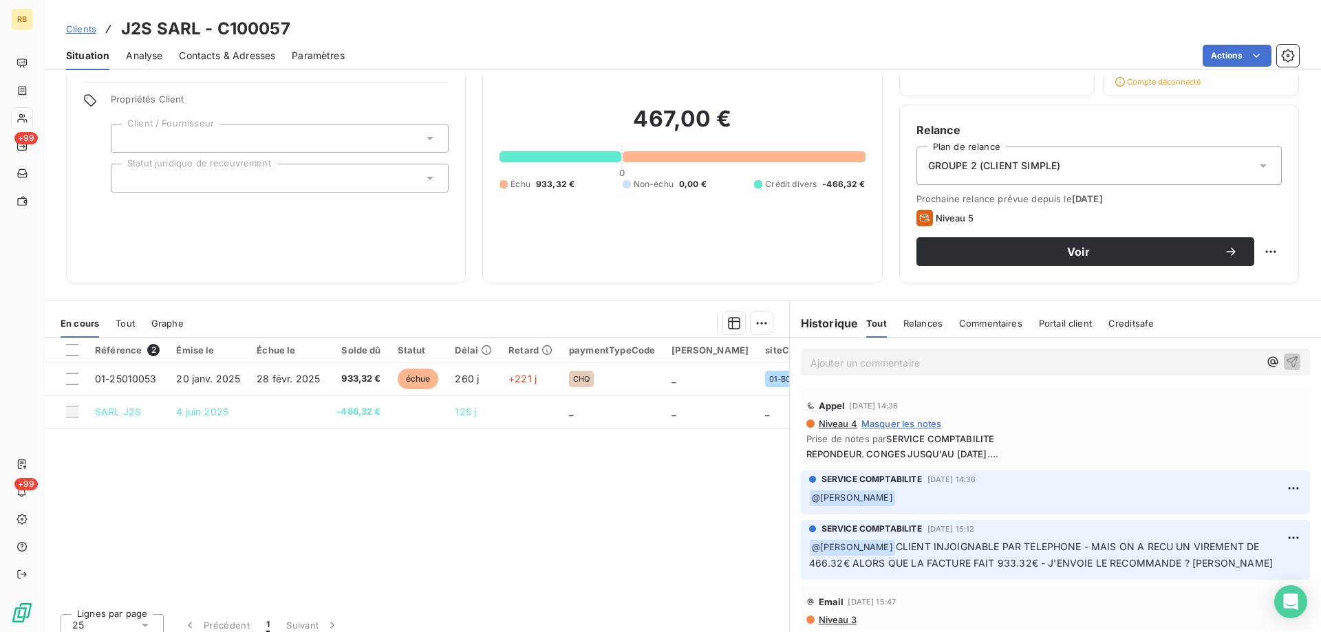
scroll to position [100, 0]
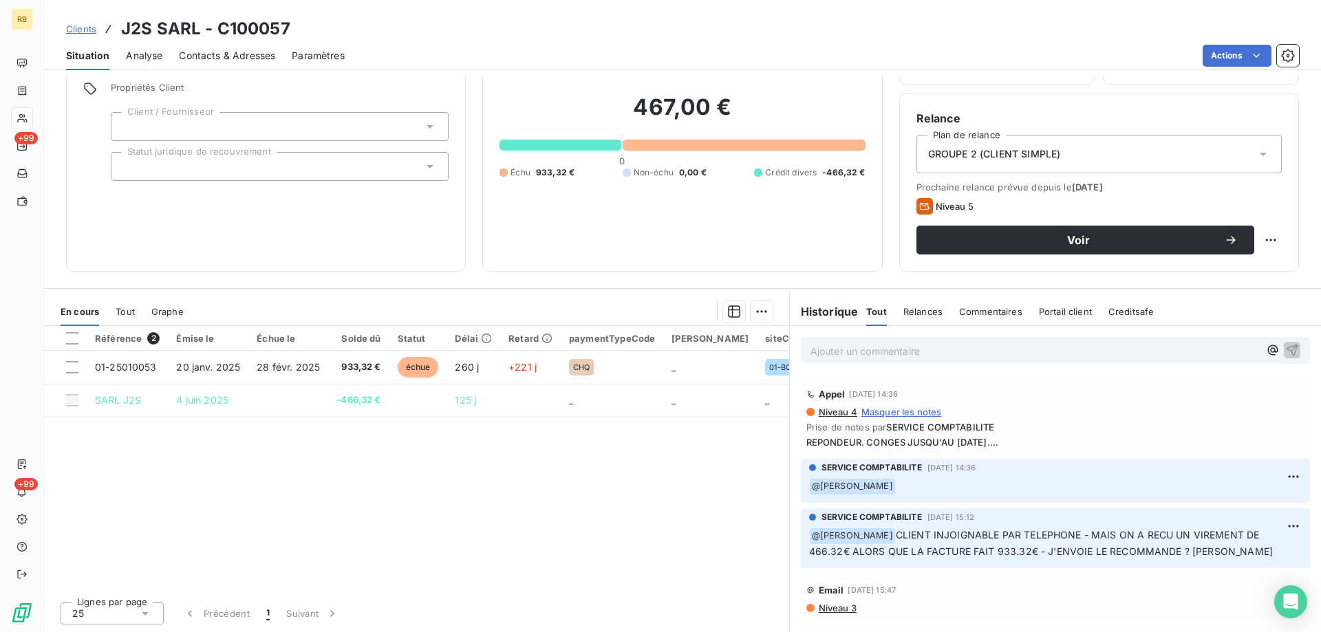
click at [224, 51] on span "Contacts & Adresses" at bounding box center [227, 56] width 96 height 14
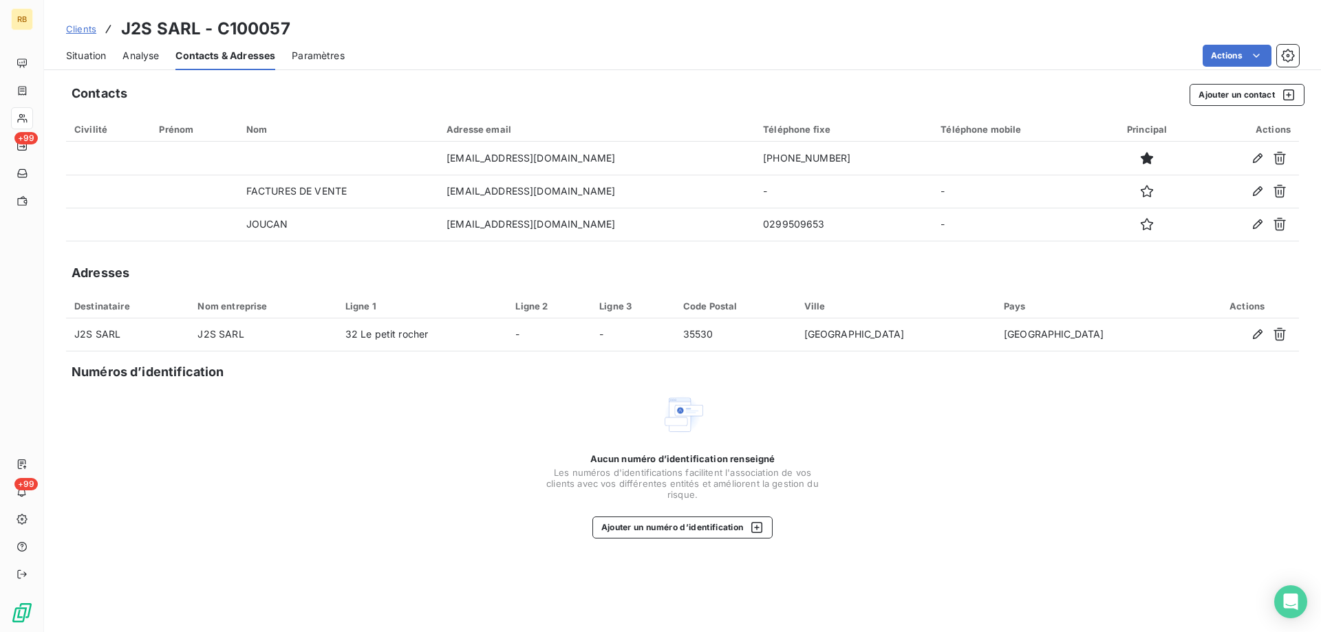
click at [89, 55] on span "Situation" at bounding box center [86, 56] width 40 height 14
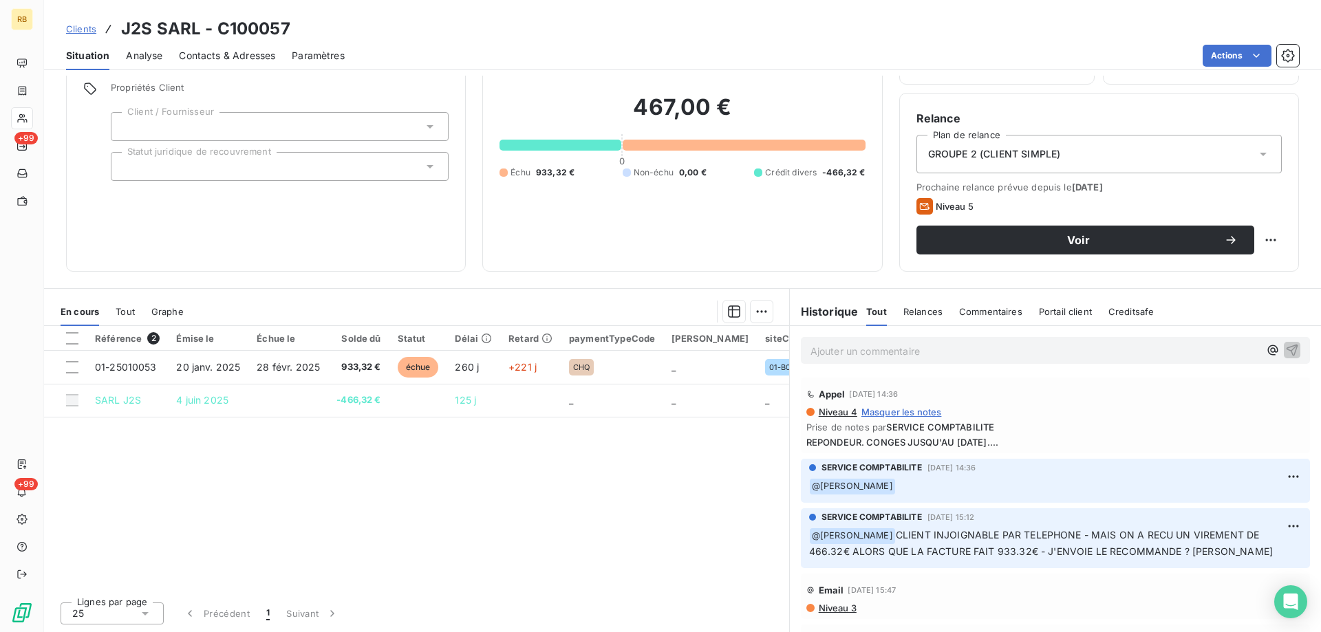
scroll to position [0, 0]
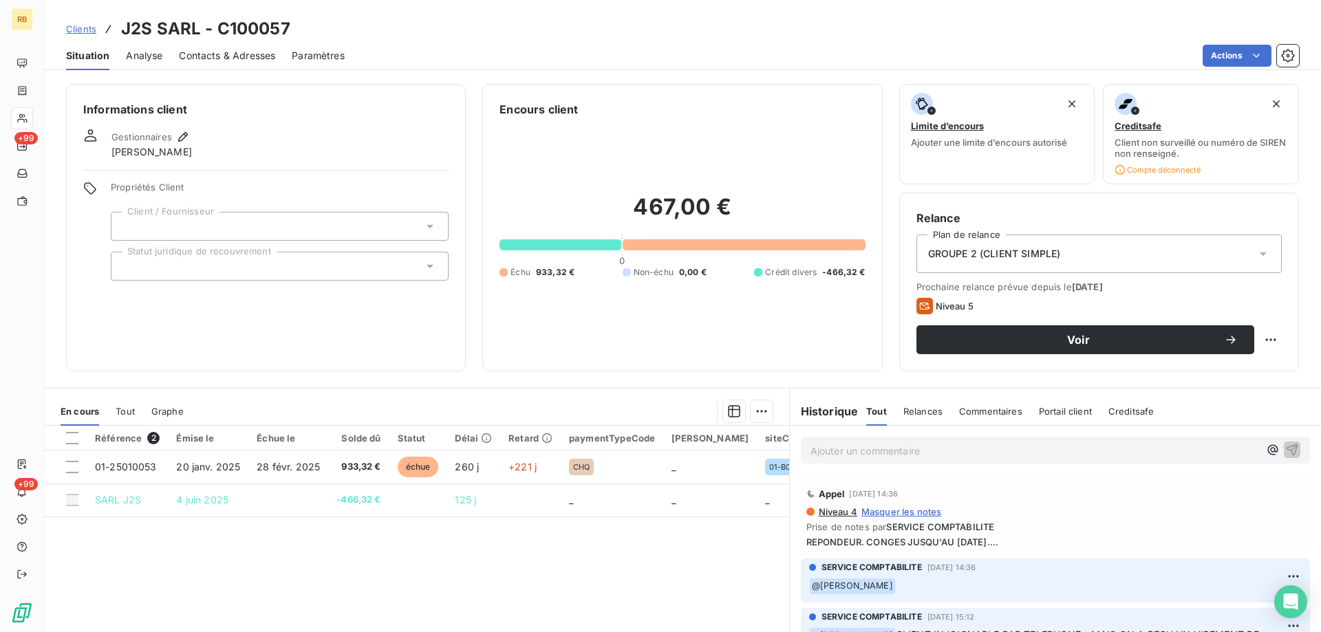
drag, startPoint x: 1349, startPoint y: 342, endPoint x: 1368, endPoint y: 339, distance: 18.9
click at [1321, 339] on html "RB +99 +99 Clients J2S SARL - C100057 Situation Analyse Contacts & Adresses Par…" at bounding box center [660, 316] width 1321 height 632
click at [193, 60] on span "Contacts & Adresses" at bounding box center [227, 56] width 96 height 14
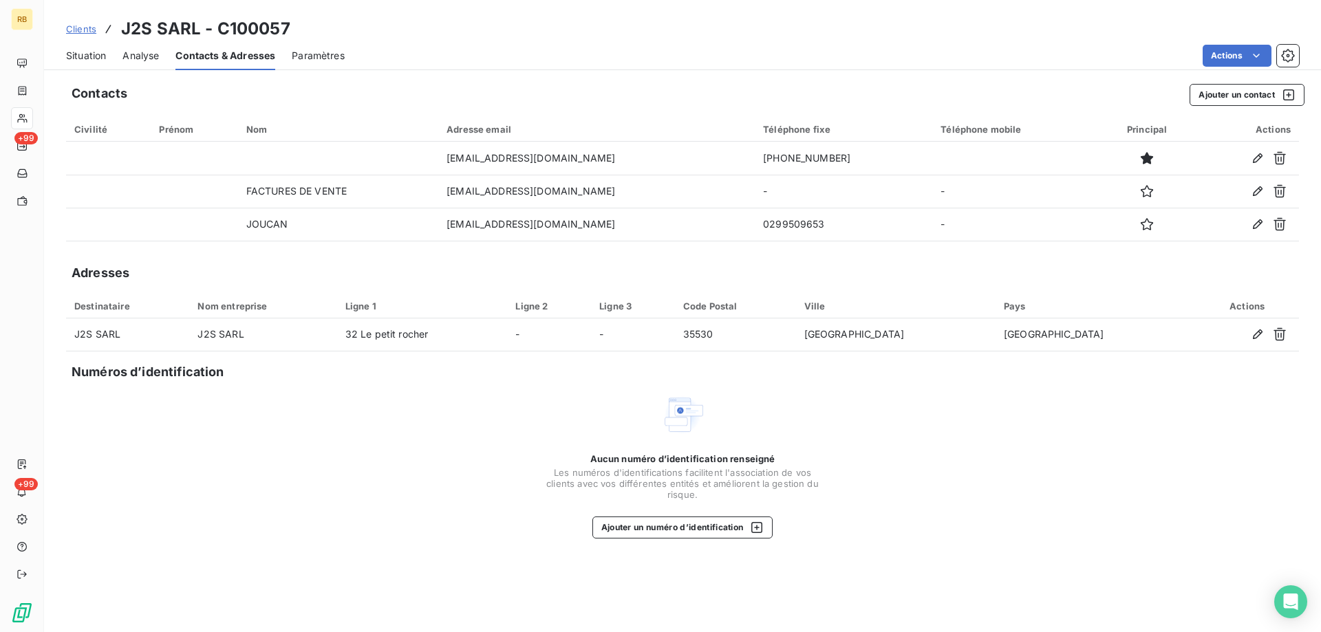
click at [71, 59] on span "Situation" at bounding box center [86, 56] width 40 height 14
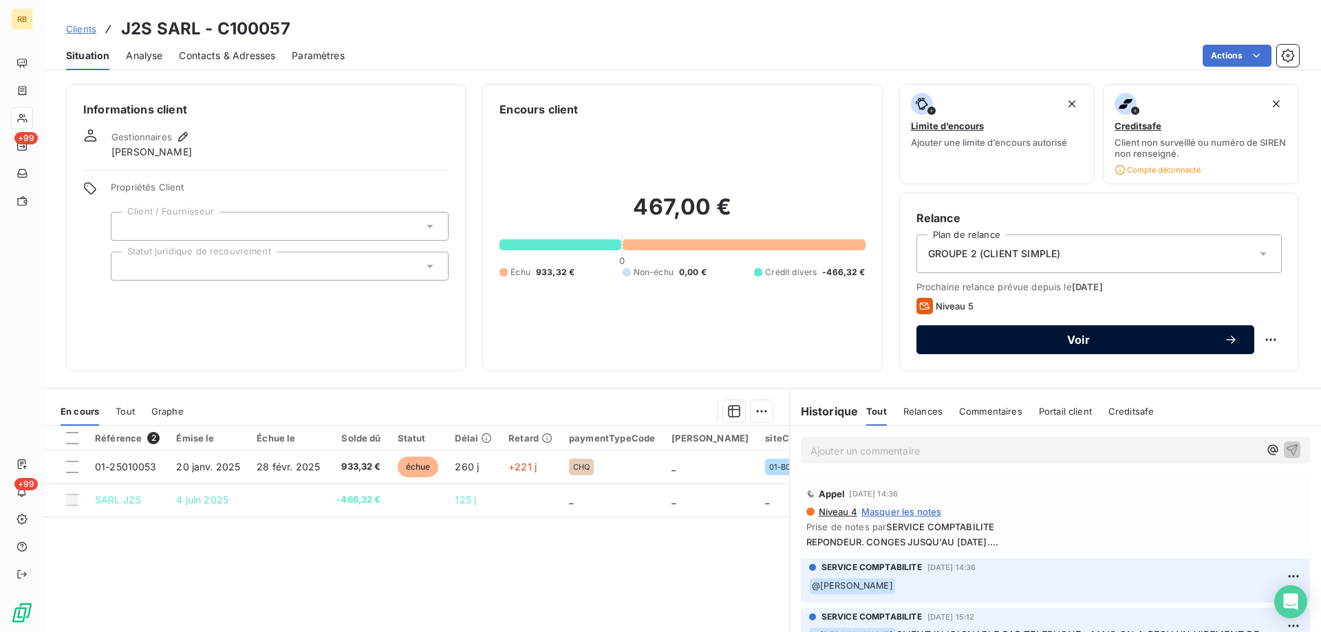
click at [1067, 337] on span "Voir" at bounding box center [1078, 339] width 291 height 11
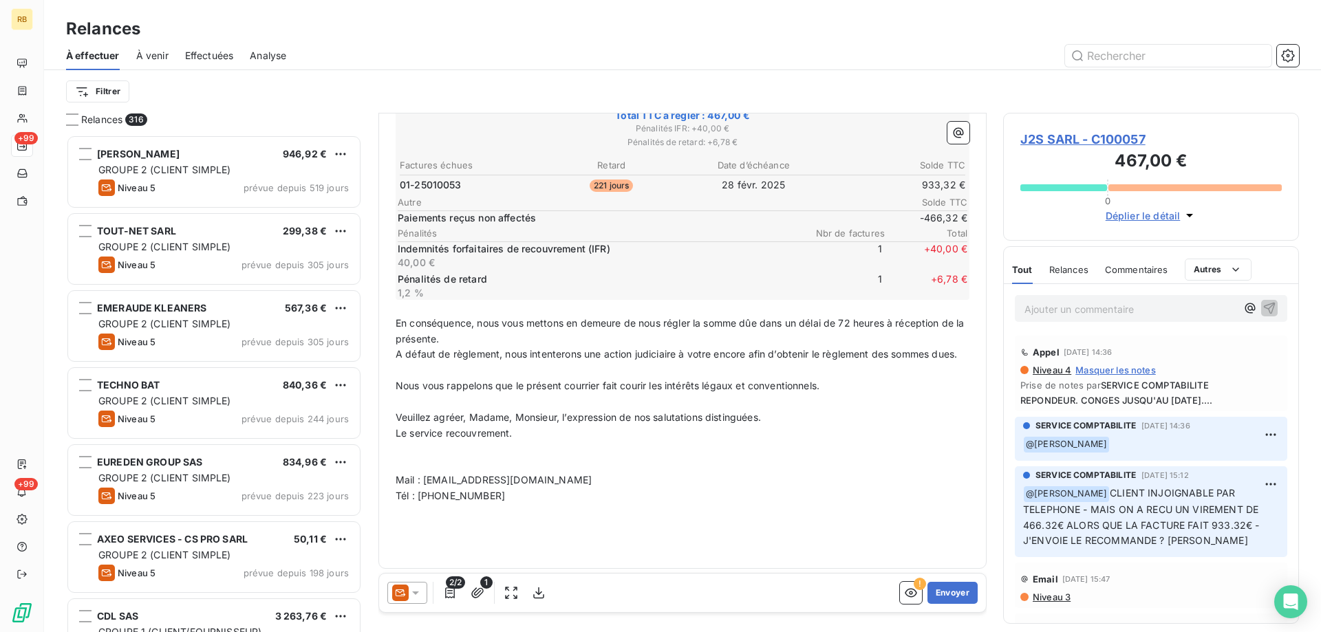
scroll to position [298, 0]
click at [938, 597] on button "Envoyer" at bounding box center [953, 593] width 50 height 22
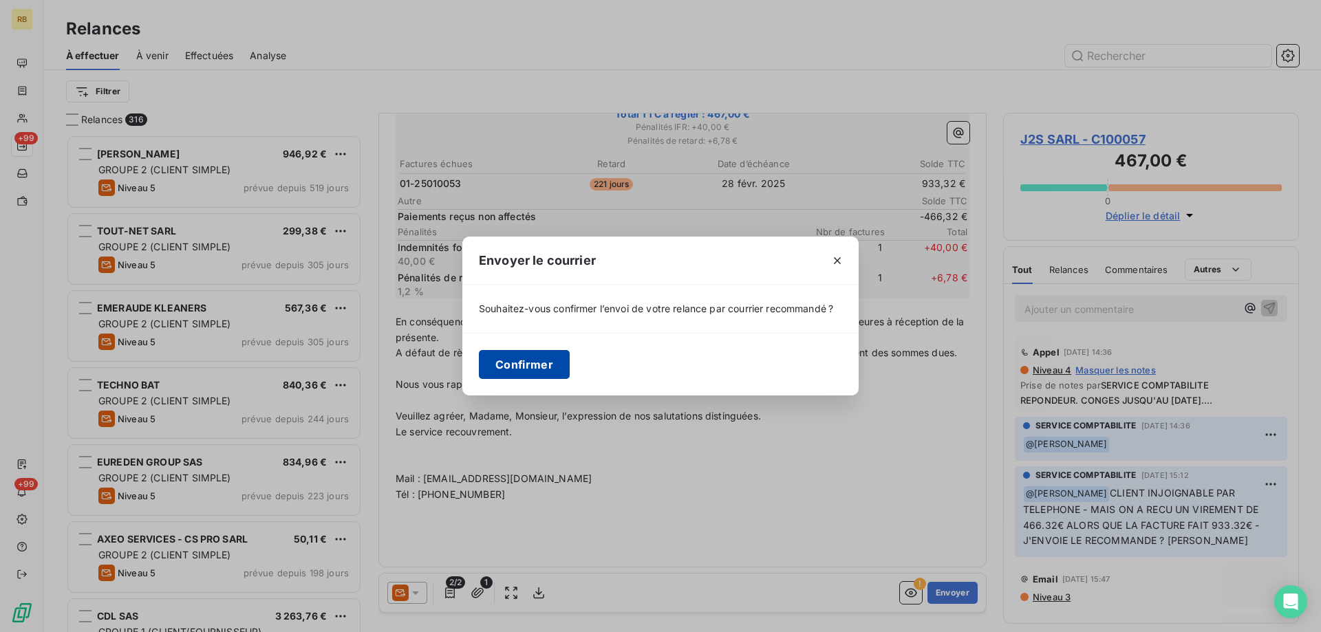
click at [533, 372] on button "Confirmer" at bounding box center [524, 364] width 91 height 29
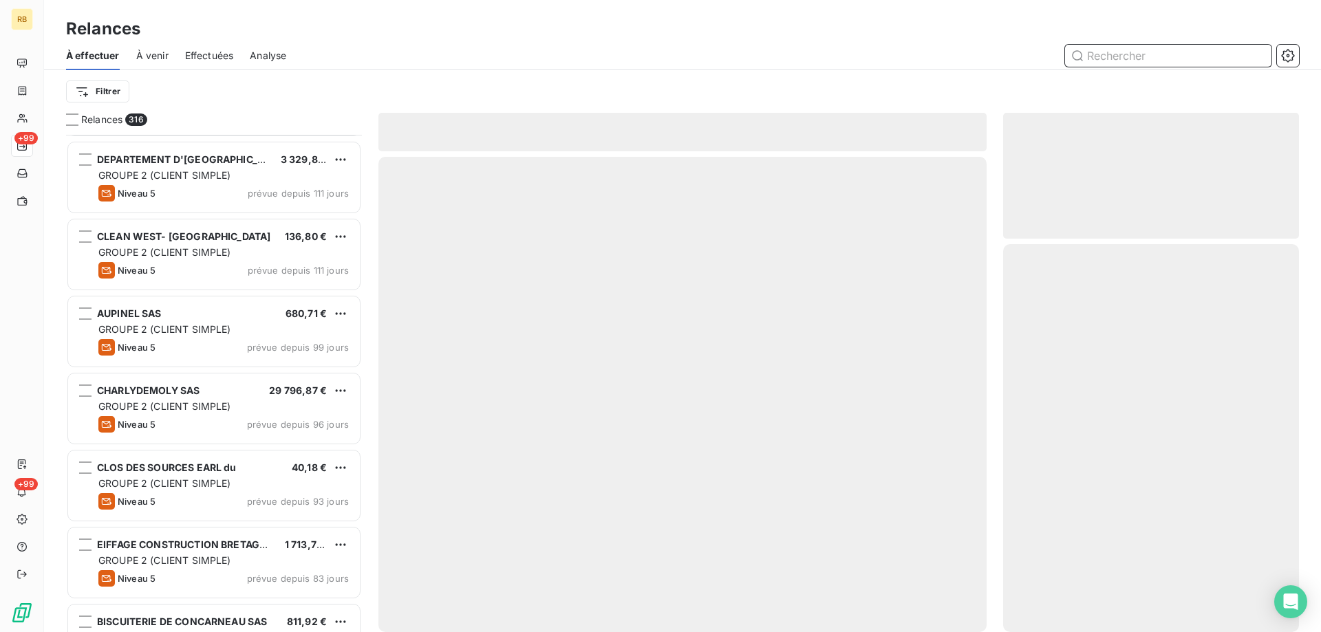
scroll to position [1033, 0]
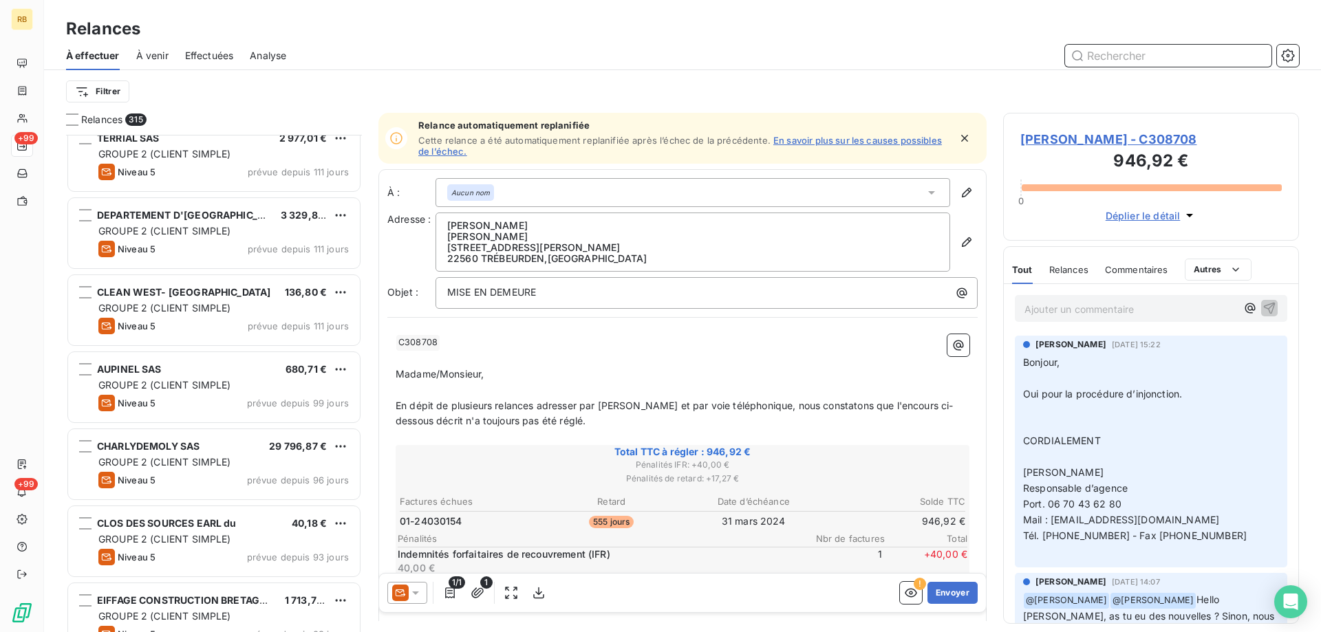
scroll to position [551, 0]
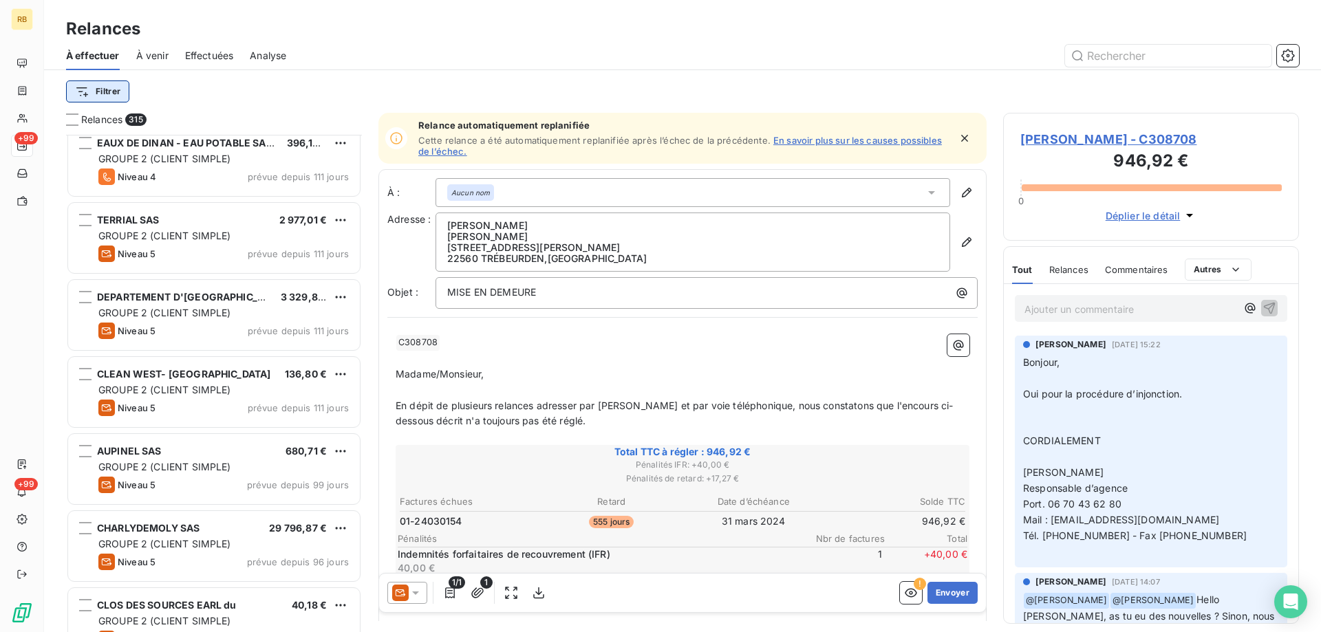
click at [81, 93] on html "RB +99 +99 Relances À effectuer À venir Effectuées Analyse Filtrer Relances 315…" at bounding box center [660, 316] width 1321 height 632
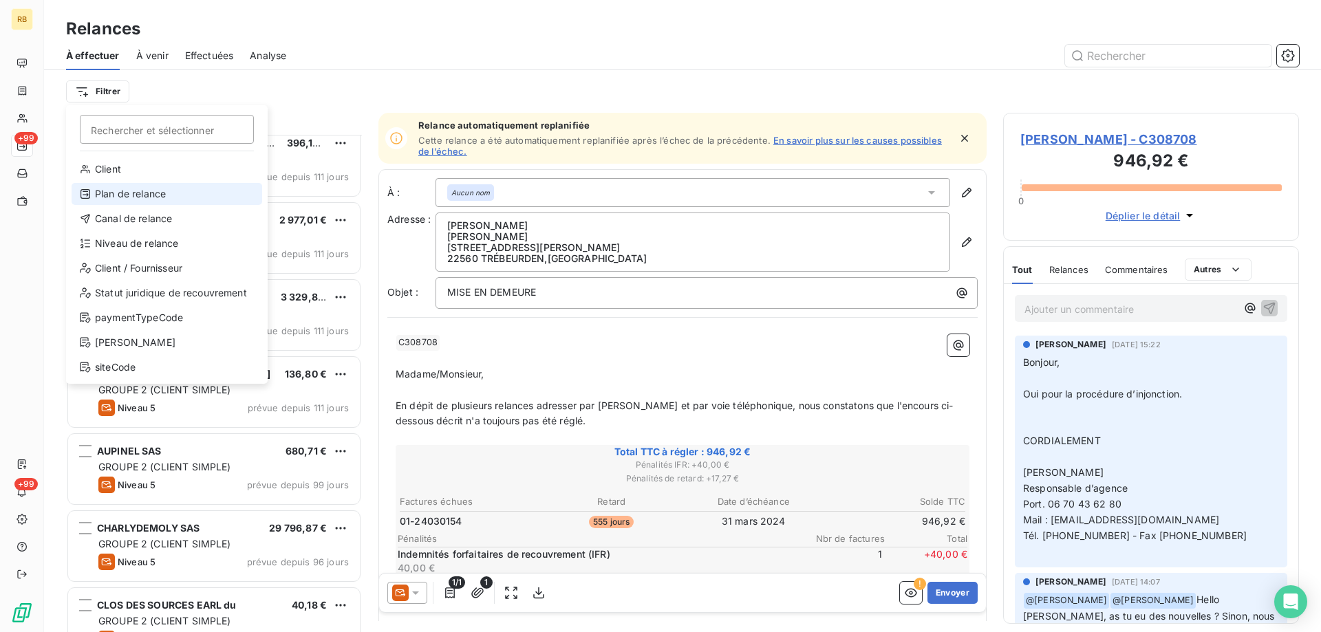
drag, startPoint x: 128, startPoint y: 176, endPoint x: 134, endPoint y: 194, distance: 18.9
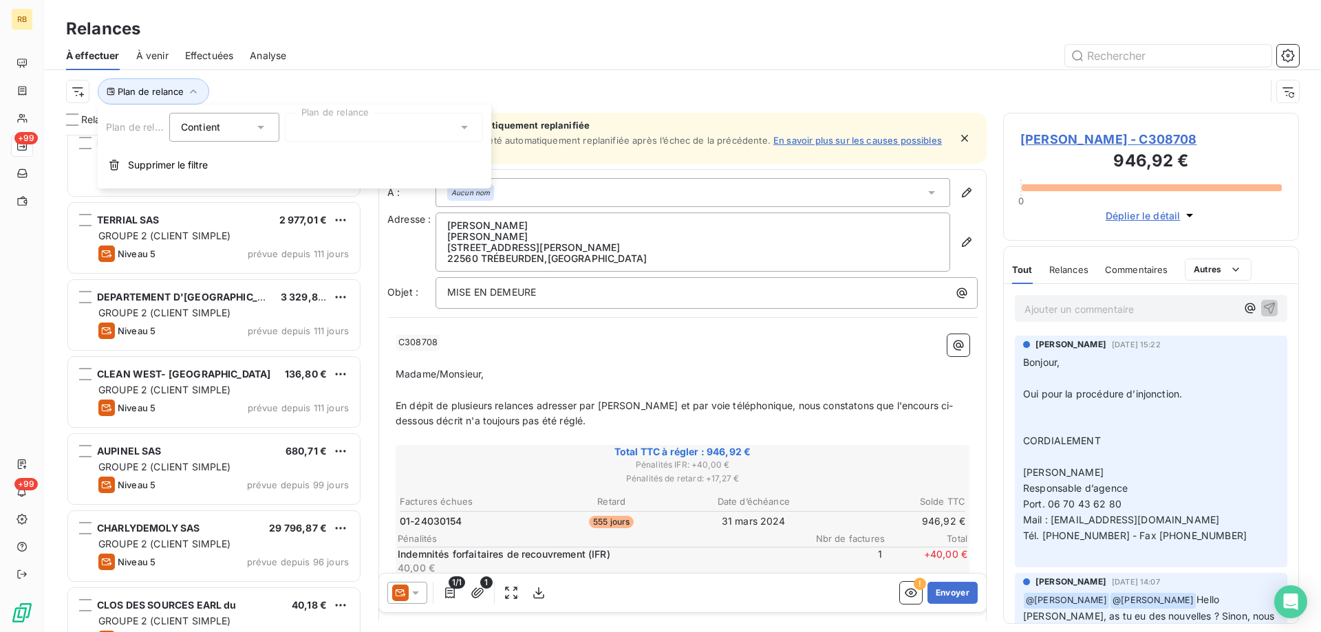
click at [367, 131] on div at bounding box center [384, 127] width 198 height 29
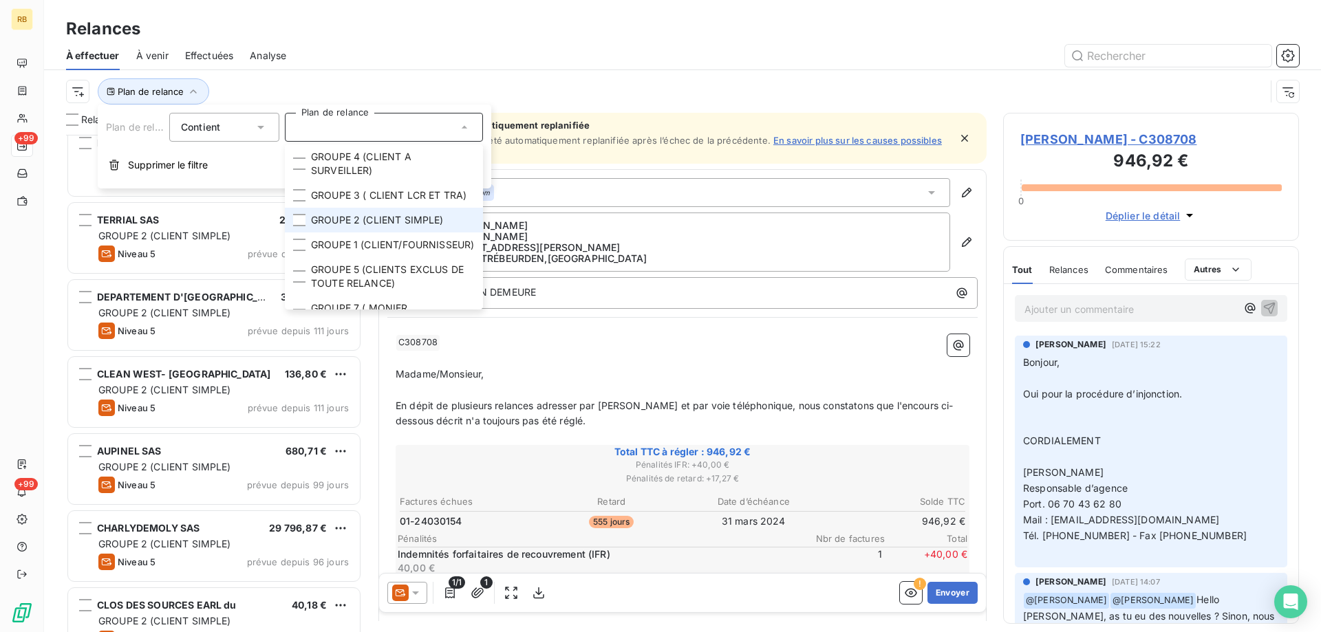
click at [365, 227] on span "GROUPE 2 (CLIENT SIMPLE)" at bounding box center [377, 220] width 133 height 14
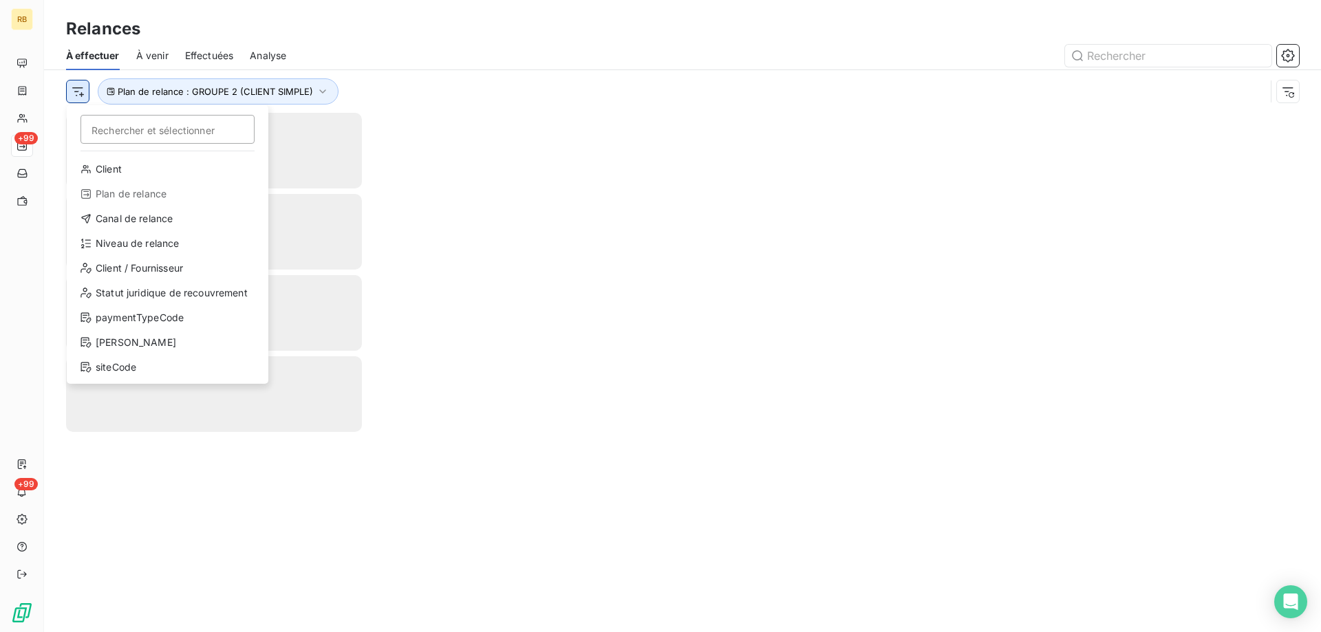
click at [74, 89] on html "RB +99 +99 Relances À effectuer À venir Effectuées Analyse Rechercher et sélect…" at bounding box center [660, 316] width 1321 height 632
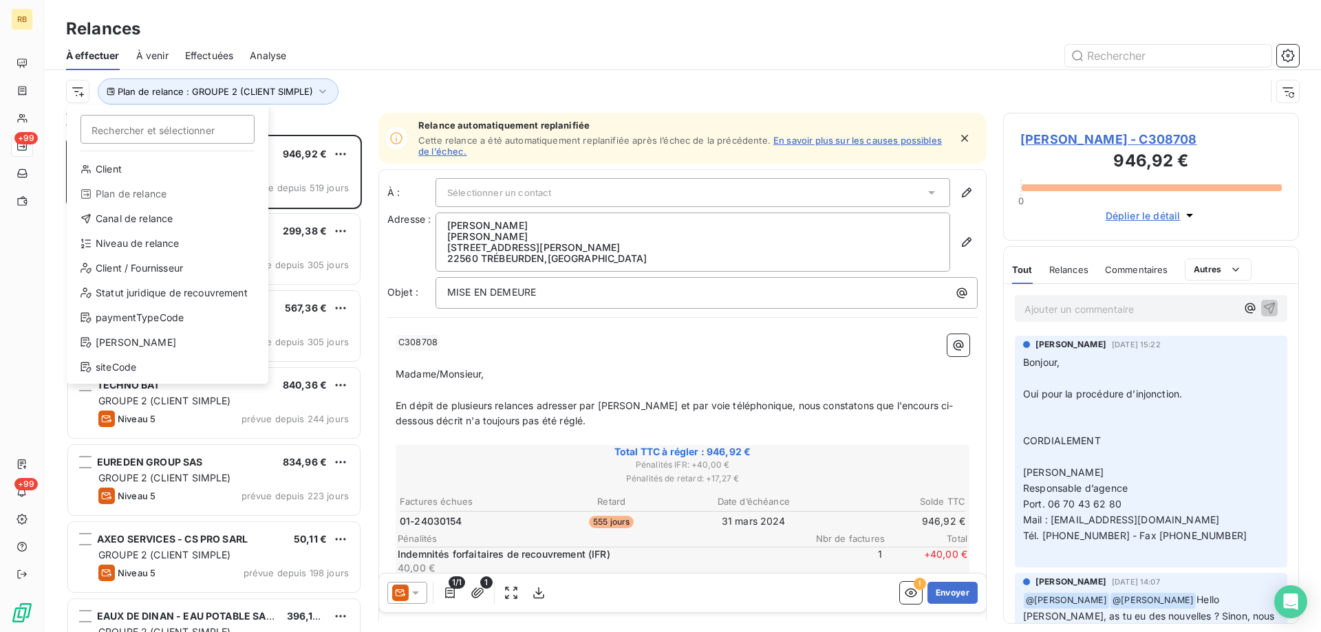
scroll to position [487, 286]
click at [142, 247] on div "Niveau de relance" at bounding box center [167, 244] width 191 height 22
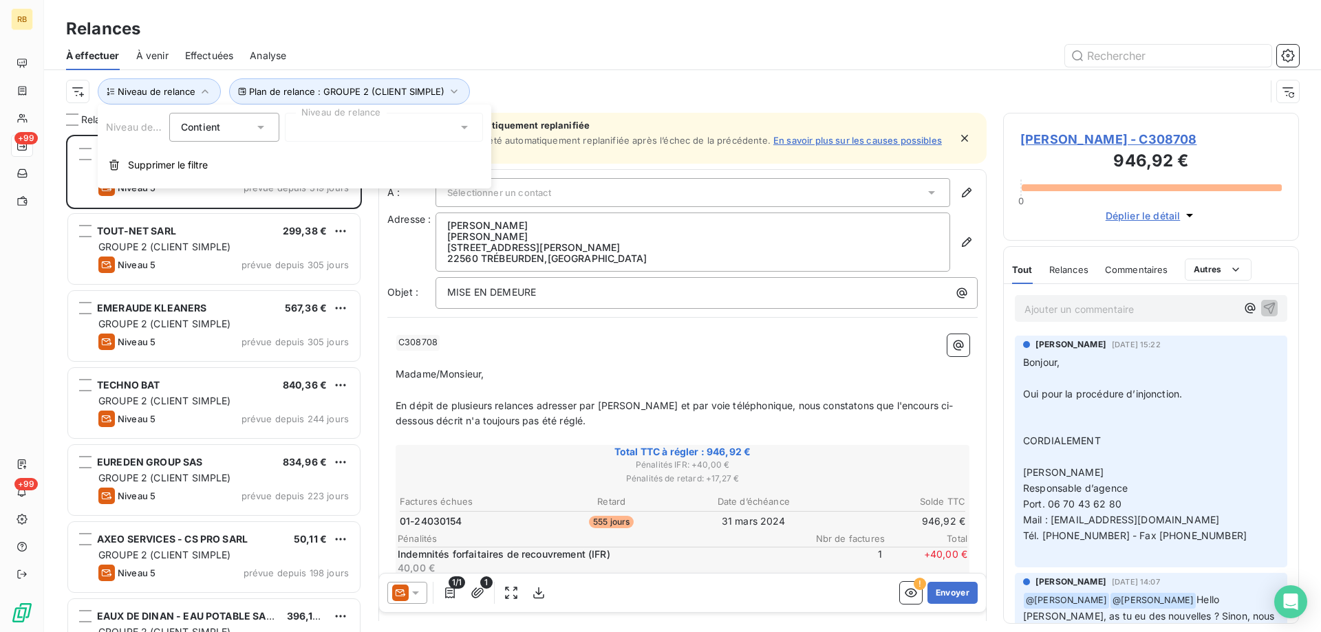
click at [372, 119] on div at bounding box center [384, 127] width 198 height 29
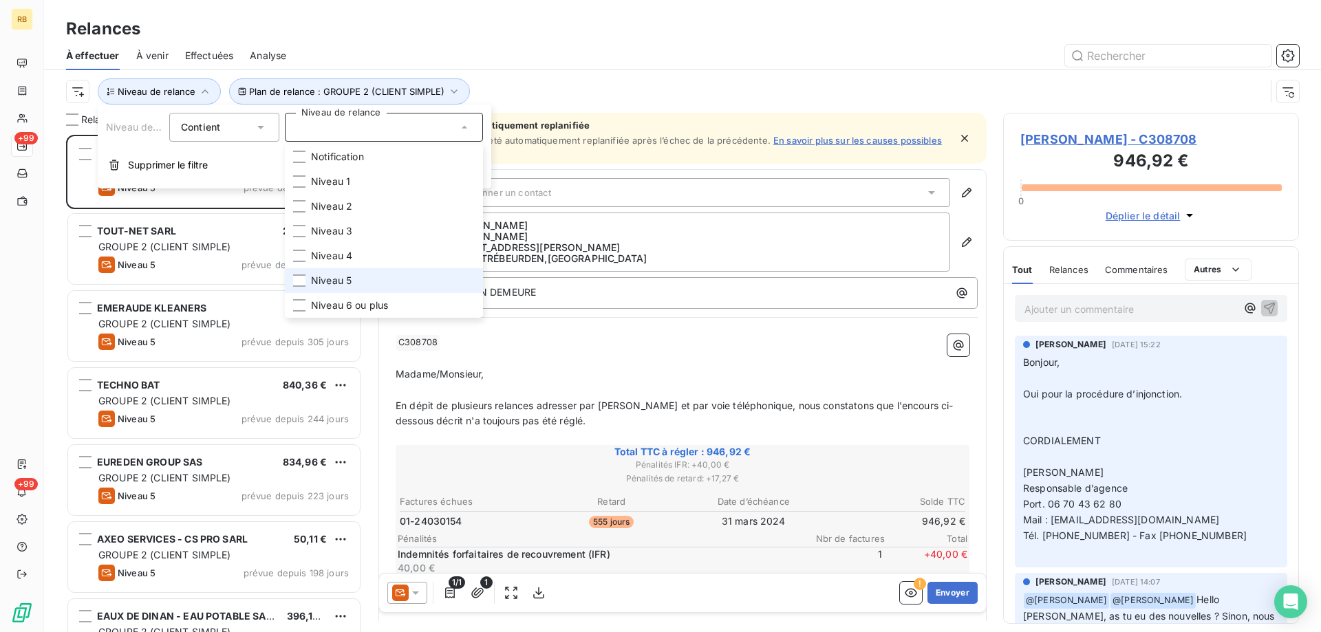
click at [330, 279] on span "Niveau 5" at bounding box center [331, 281] width 41 height 14
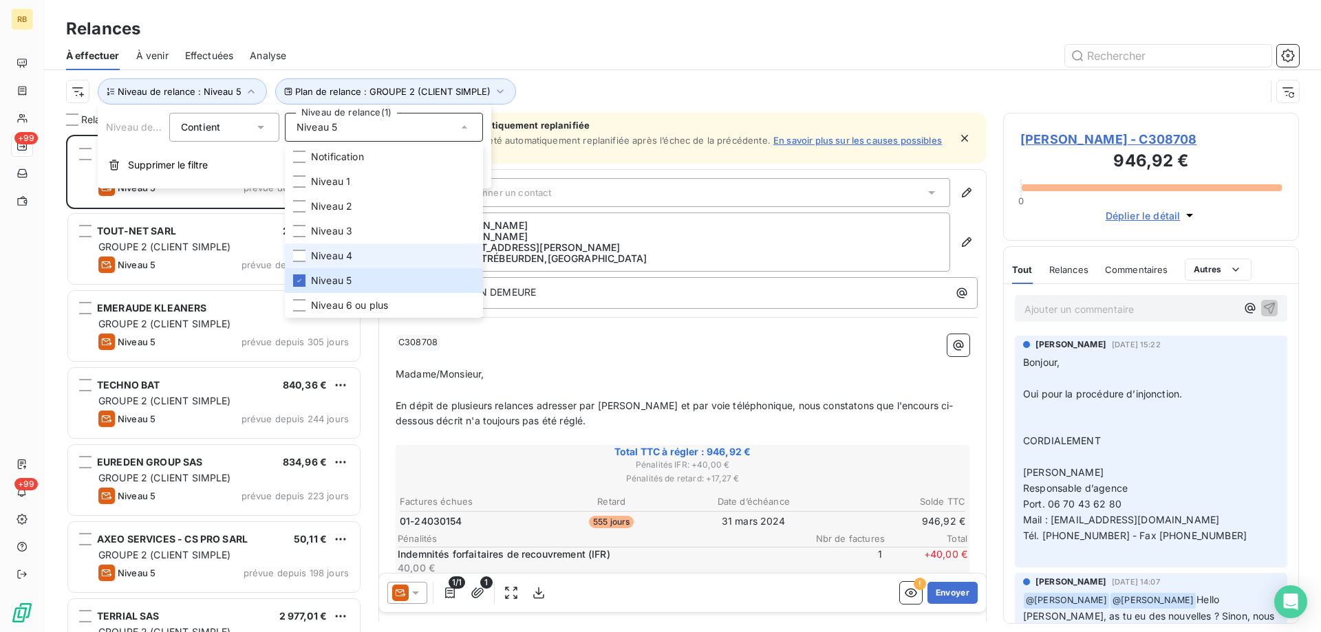
click at [342, 255] on span "Niveau 4" at bounding box center [331, 256] width 41 height 14
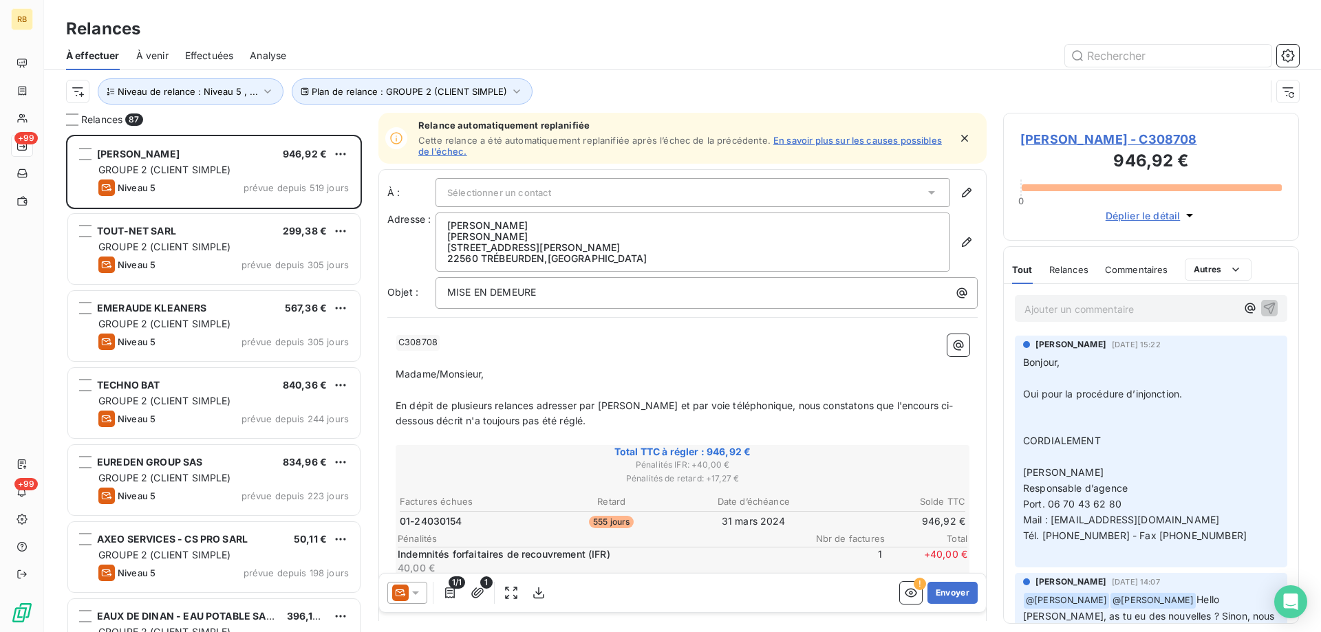
click at [728, 47] on div at bounding box center [801, 56] width 997 height 22
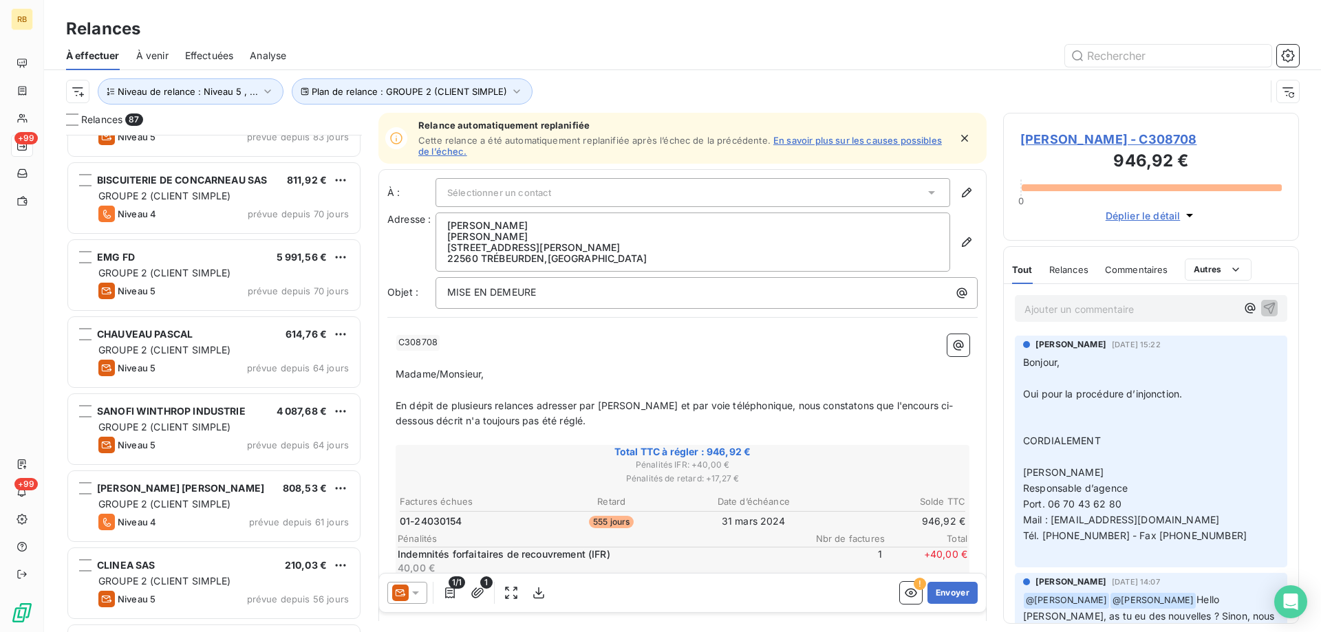
scroll to position [1102, 0]
